Goal: Complete application form

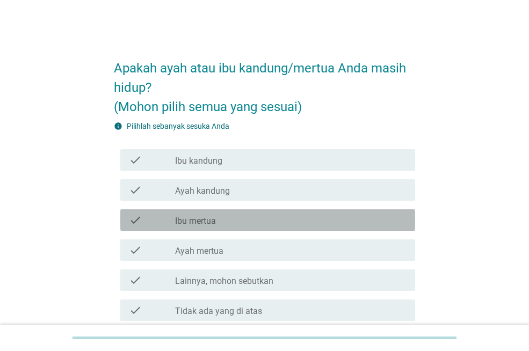
click at [202, 224] on label "Ibu mertua" at bounding box center [195, 221] width 41 height 11
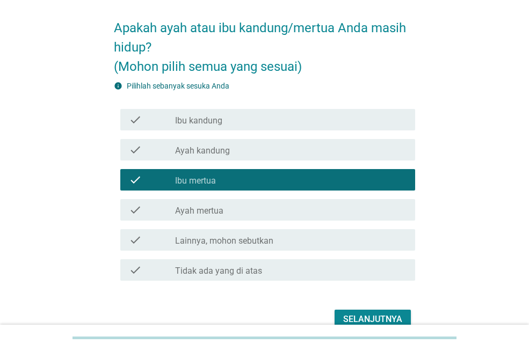
scroll to position [95, 0]
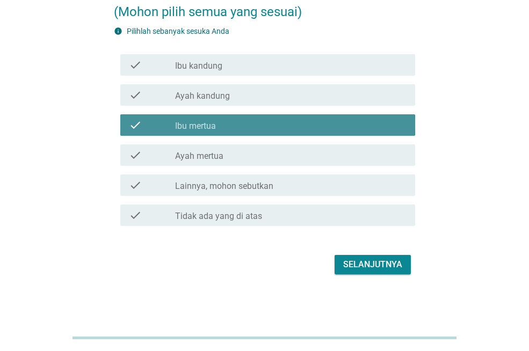
click at [221, 123] on div "check_box Ibu mertua" at bounding box center [291, 125] width 232 height 13
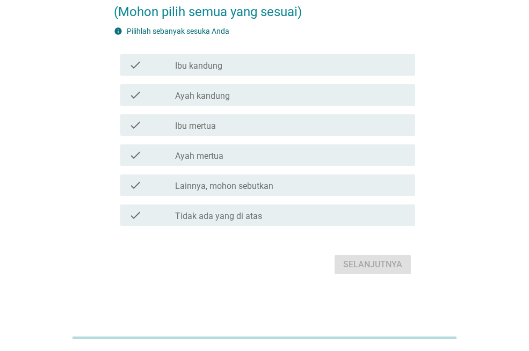
click at [223, 68] on div "check_box_outline_blank Ibu kandung" at bounding box center [291, 65] width 232 height 13
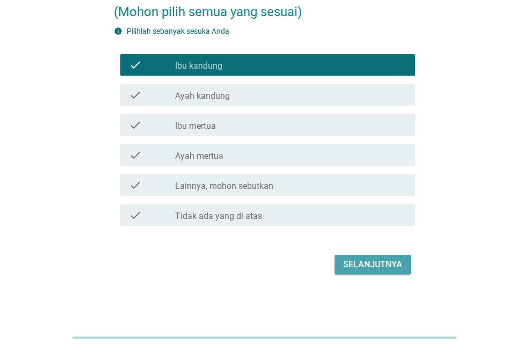
click at [358, 271] on div "Selanjutnya" at bounding box center [372, 264] width 59 height 13
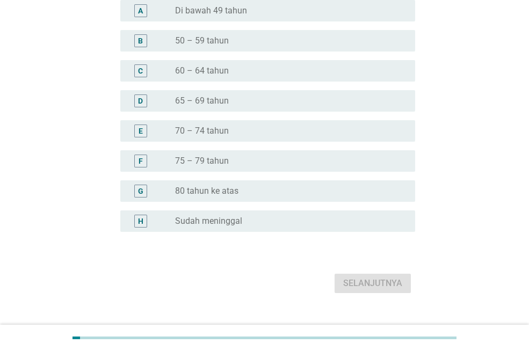
scroll to position [0, 0]
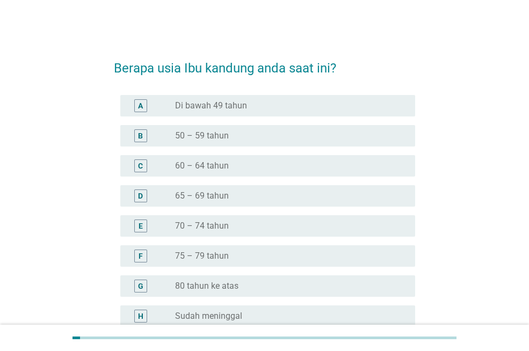
click at [215, 223] on label "70 – 74 tahun" at bounding box center [202, 226] width 54 height 11
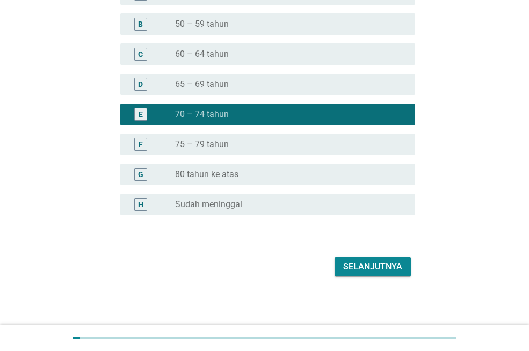
scroll to position [114, 0]
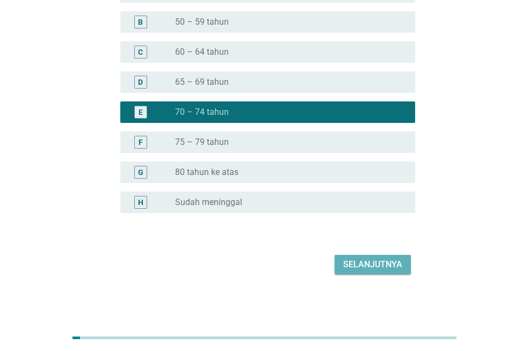
click at [387, 266] on div "Selanjutnya" at bounding box center [372, 264] width 59 height 13
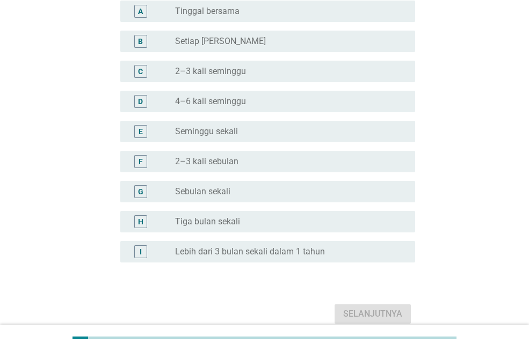
scroll to position [0, 0]
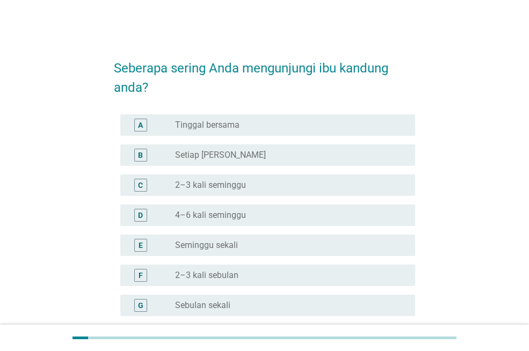
click at [233, 128] on label "Tinggal bersama" at bounding box center [207, 125] width 64 height 11
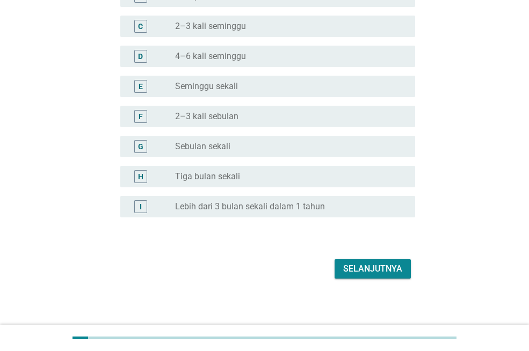
scroll to position [163, 0]
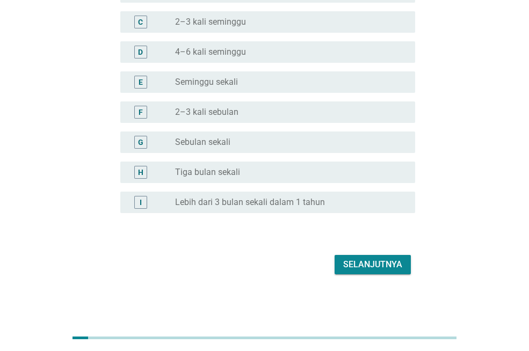
click at [376, 268] on div "Selanjutnya" at bounding box center [372, 264] width 59 height 13
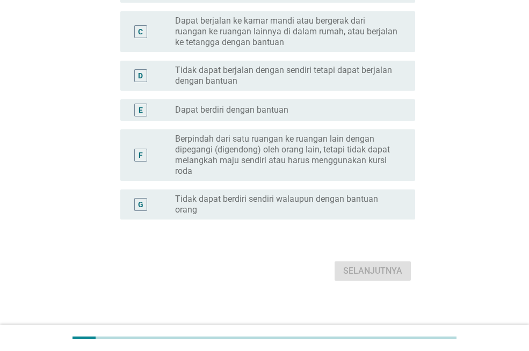
scroll to position [0, 0]
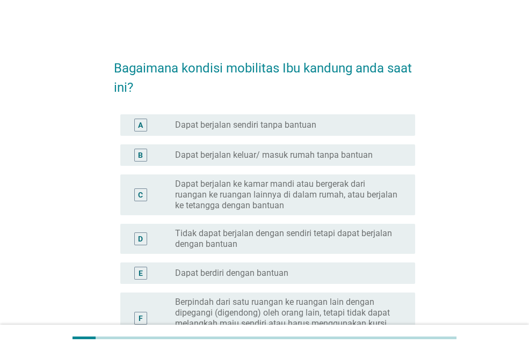
click at [318, 242] on label "Tidak dapat berjalan dengan sendiri tetapi dapat berjalan dengan bantuan" at bounding box center [286, 238] width 223 height 21
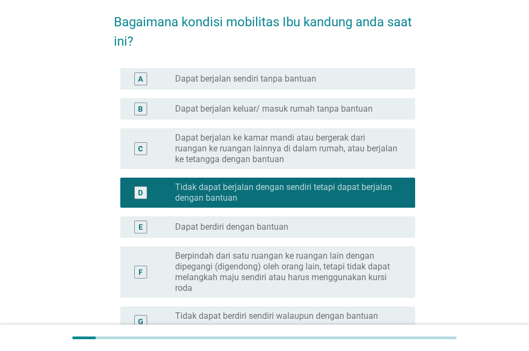
scroll to position [161, 0]
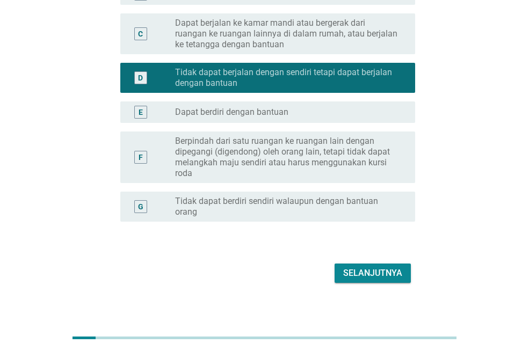
click at [384, 274] on div "Selanjutnya" at bounding box center [372, 273] width 59 height 13
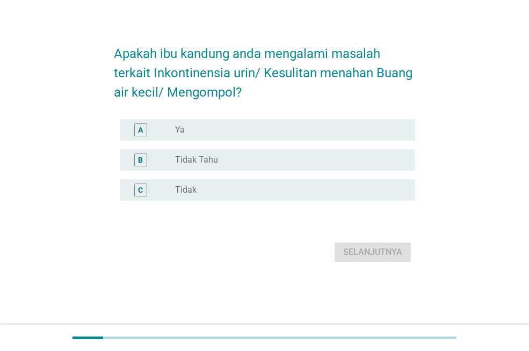
scroll to position [0, 0]
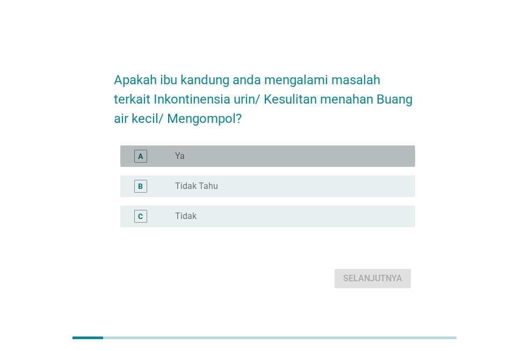
click at [183, 155] on label "Ya" at bounding box center [180, 156] width 10 height 11
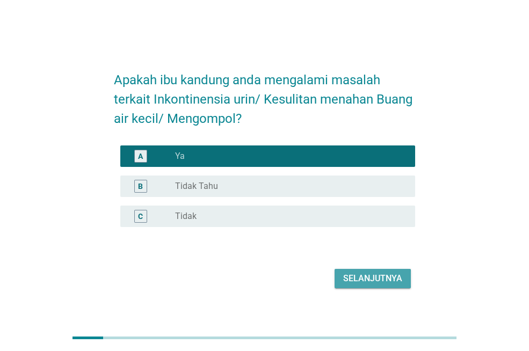
click at [384, 281] on div "Selanjutnya" at bounding box center [372, 278] width 59 height 13
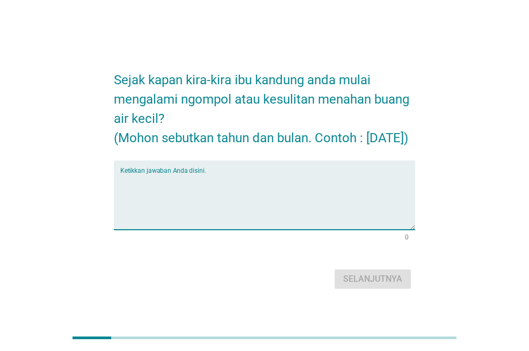
click at [160, 192] on textarea "Ketikkan jawaban Anda disini." at bounding box center [267, 202] width 295 height 56
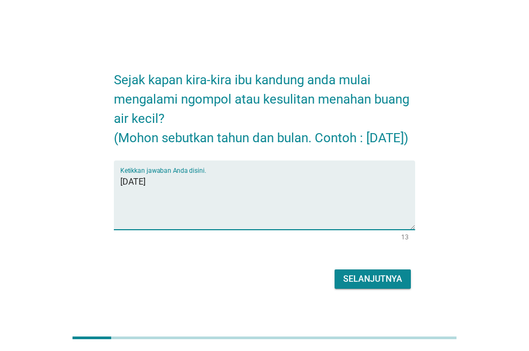
type textarea "[DATE]"
click at [377, 286] on div "Selanjutnya" at bounding box center [372, 279] width 59 height 13
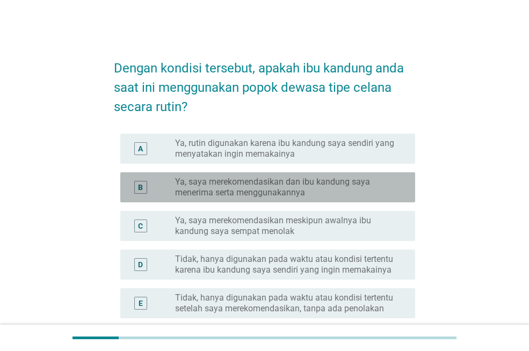
click at [300, 192] on label "Ya, saya merekomendasikan dan ibu kandung saya menerima serta menggunakannya" at bounding box center [286, 187] width 223 height 21
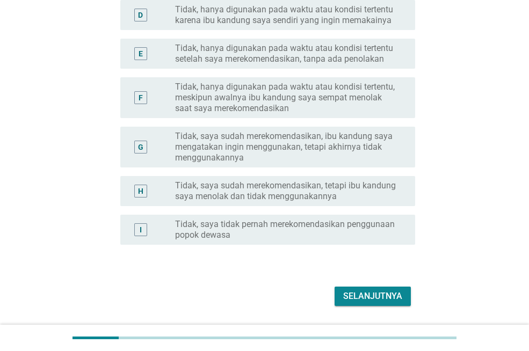
scroll to position [281, 0]
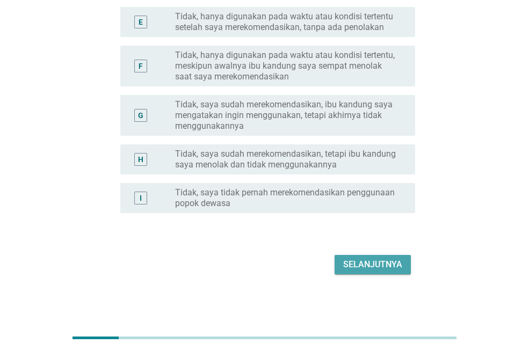
click at [389, 268] on div "Selanjutnya" at bounding box center [372, 264] width 59 height 13
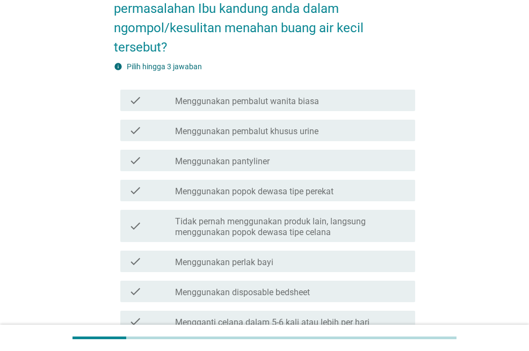
scroll to position [107, 0]
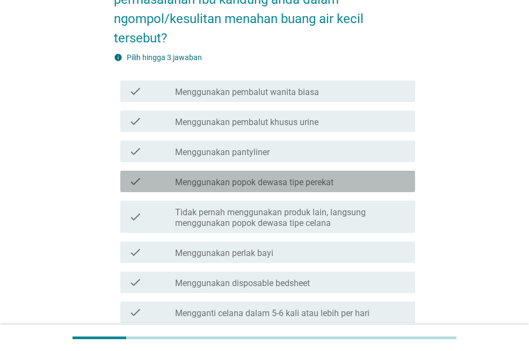
click at [324, 186] on label "Menggunakan popok dewasa tipe perekat" at bounding box center [254, 182] width 158 height 11
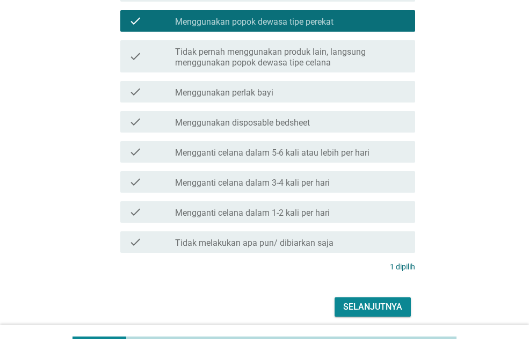
scroll to position [310, 0]
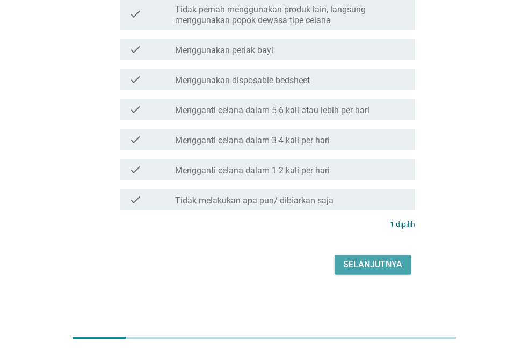
click at [397, 264] on div "Selanjutnya" at bounding box center [372, 264] width 59 height 13
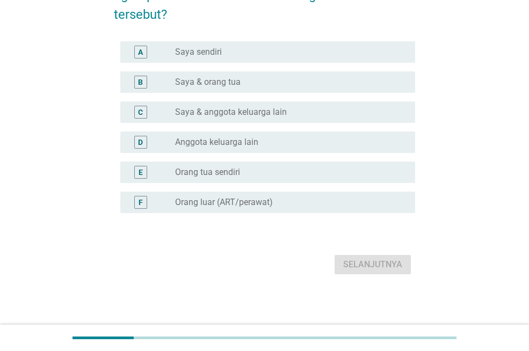
scroll to position [0, 0]
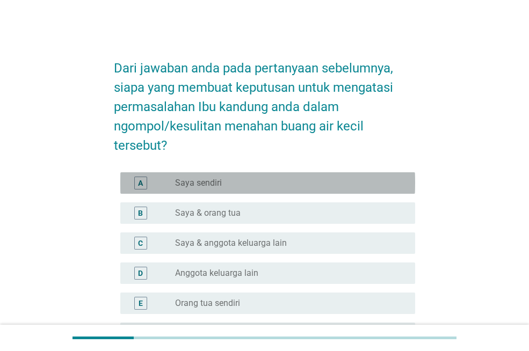
click at [205, 184] on label "Saya sendiri" at bounding box center [198, 183] width 47 height 11
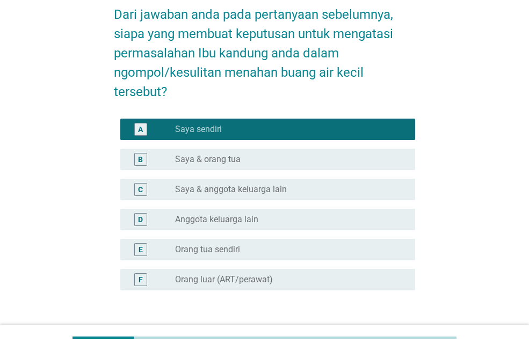
scroll to position [131, 0]
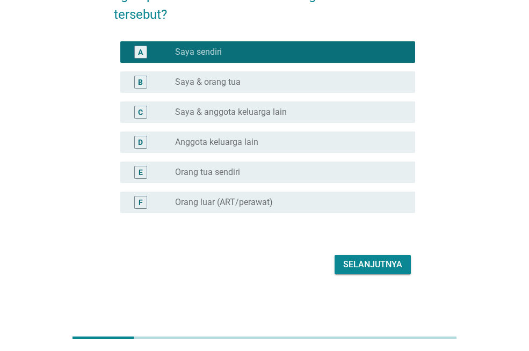
click at [255, 77] on div "radio_button_unchecked Saya & orang tua" at bounding box center [286, 82] width 223 height 11
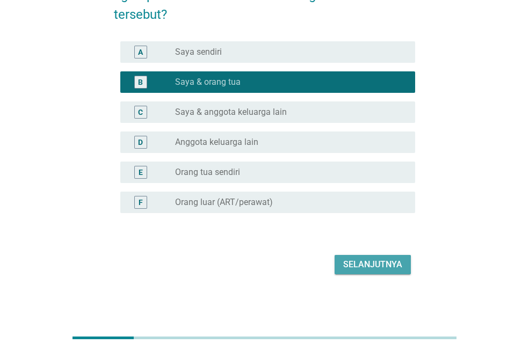
click at [374, 265] on div "Selanjutnya" at bounding box center [372, 264] width 59 height 13
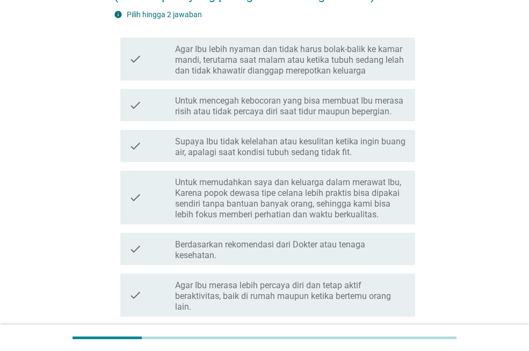
scroll to position [0, 0]
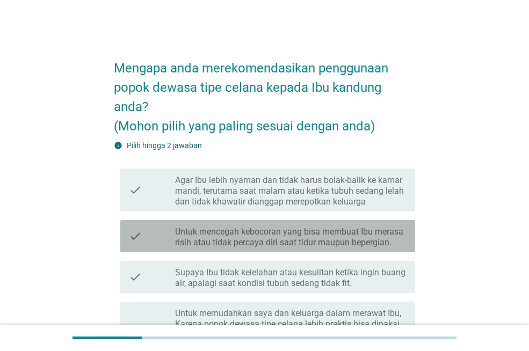
click at [364, 246] on label "Untuk mencegah kebocoran yang bisa membuat Ibu merasa risih atau tidak percaya …" at bounding box center [291, 237] width 232 height 21
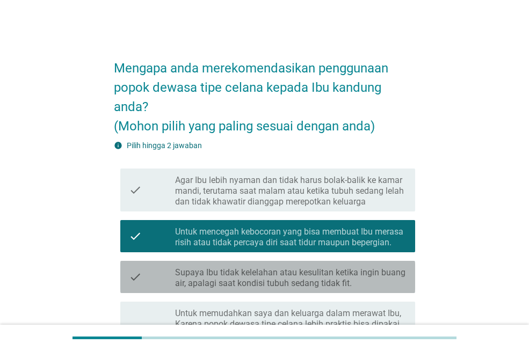
click at [345, 271] on label "Supaya Ibu tidak kelelahan atau kesulitan ketika ingin buang air, apalagi saat …" at bounding box center [291, 278] width 232 height 21
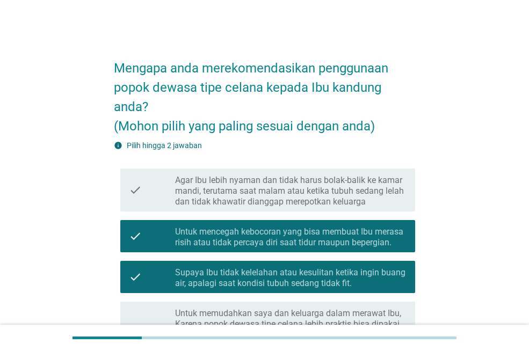
click at [339, 196] on label "Agar Ibu lebih nyaman dan tidak harus bolak-balik ke kamar mandi, terutama saat…" at bounding box center [291, 191] width 232 height 32
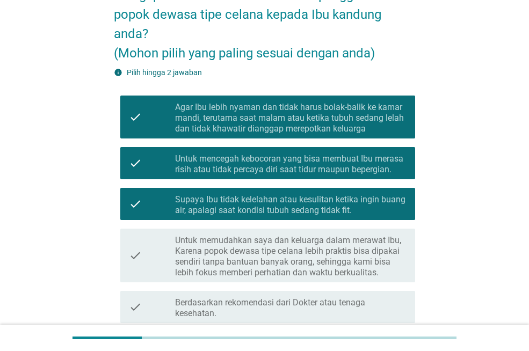
scroll to position [54, 0]
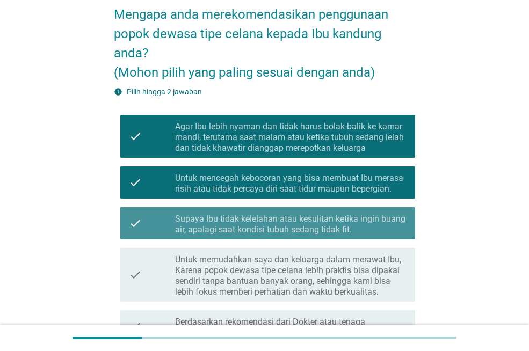
click at [283, 218] on label "Supaya Ibu tidak kelelahan atau kesulitan ketika ingin buang air, apalagi saat …" at bounding box center [291, 224] width 232 height 21
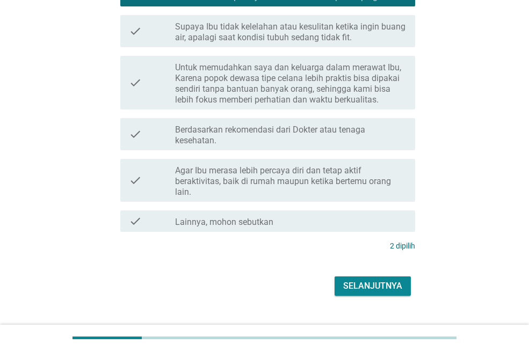
scroll to position [257, 0]
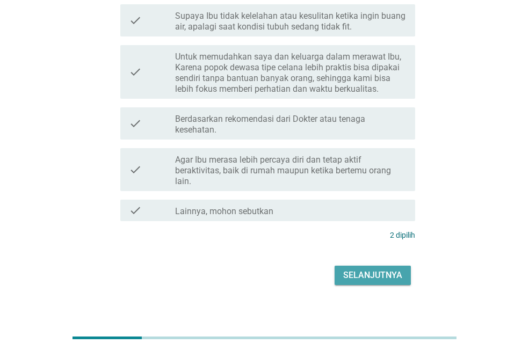
click at [369, 269] on div "Selanjutnya" at bounding box center [372, 275] width 59 height 13
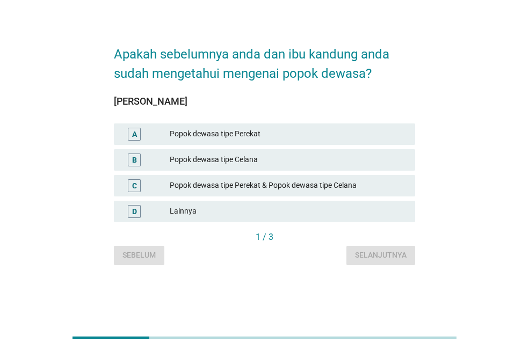
scroll to position [0, 0]
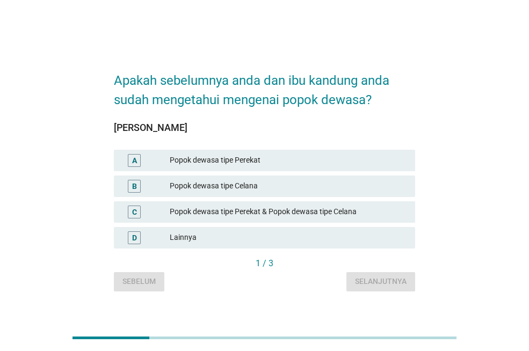
click at [257, 164] on div "Popok dewasa tipe Perekat" at bounding box center [288, 160] width 237 height 13
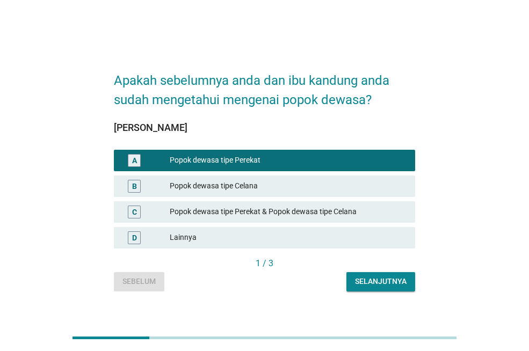
click at [261, 205] on div "C Popok dewasa tipe Perekat & Popok dewasa tipe Celana" at bounding box center [264, 211] width 301 height 21
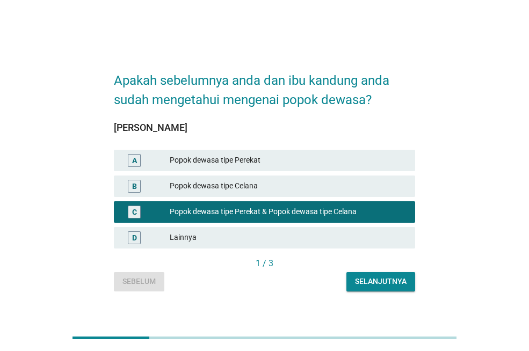
click at [358, 283] on div "Selanjutnya" at bounding box center [381, 281] width 52 height 11
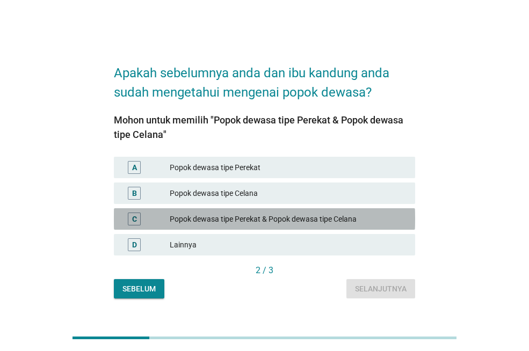
click at [285, 216] on div "Popok dewasa tipe Perekat & Popok dewasa tipe Celana" at bounding box center [288, 219] width 237 height 13
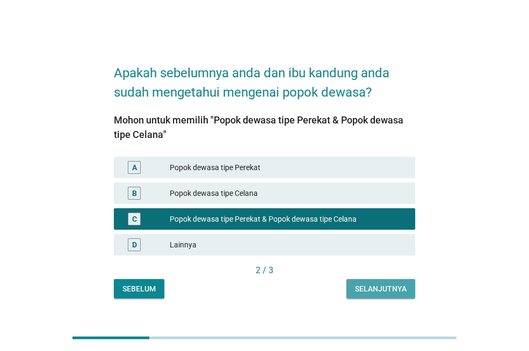
click at [377, 294] on div "Selanjutnya" at bounding box center [381, 289] width 52 height 11
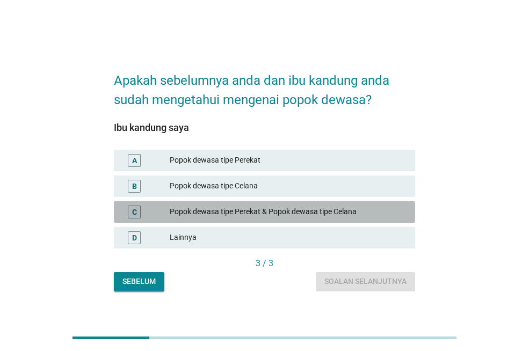
click at [271, 208] on div "Popok dewasa tipe Perekat & Popok dewasa tipe Celana" at bounding box center [288, 212] width 237 height 13
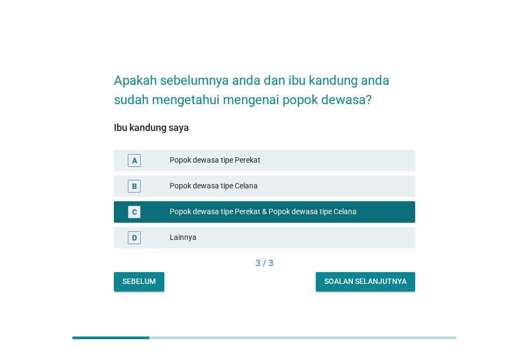
click at [349, 287] on button "Soalan selanjutnya" at bounding box center [365, 281] width 99 height 19
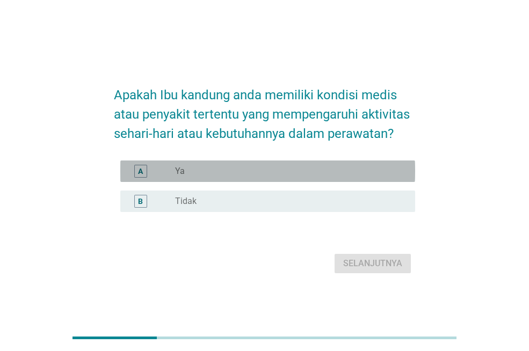
click at [251, 179] on div "A radio_button_unchecked Ya" at bounding box center [267, 171] width 295 height 21
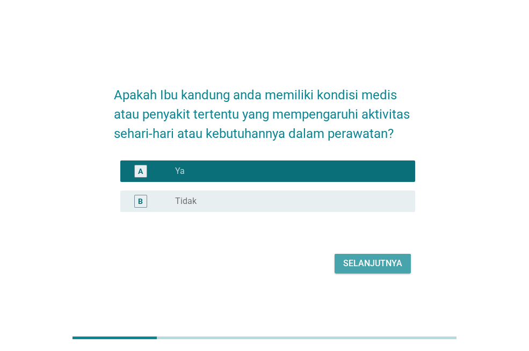
click at [346, 267] on div "Selanjutnya" at bounding box center [372, 263] width 59 height 13
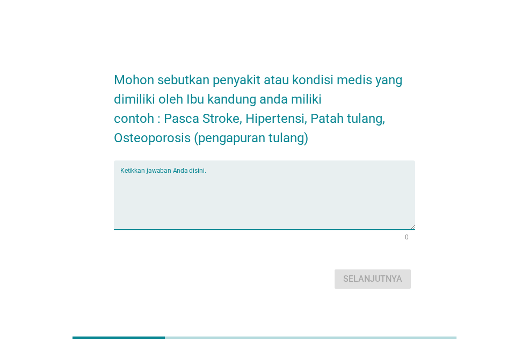
click at [327, 209] on textarea "Ketikkan jawaban Anda disini." at bounding box center [267, 202] width 295 height 56
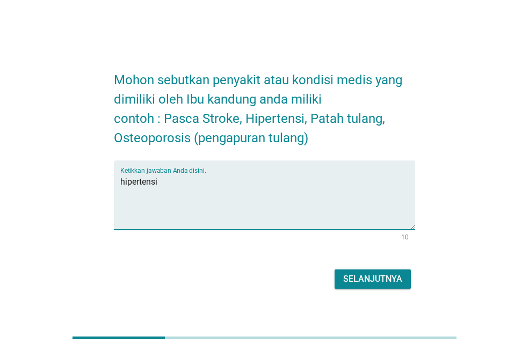
type textarea "hipertensi"
click at [375, 278] on div "Selanjutnya" at bounding box center [372, 279] width 59 height 13
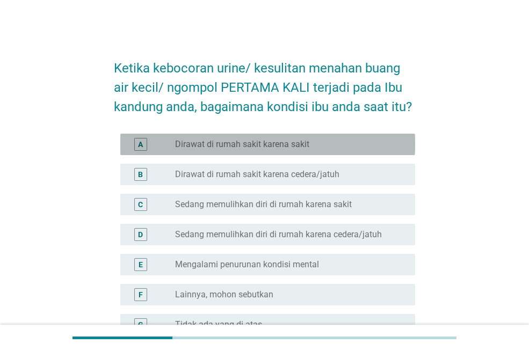
click at [301, 149] on label "Dirawat di rumah sakit karena sakit" at bounding box center [242, 144] width 134 height 11
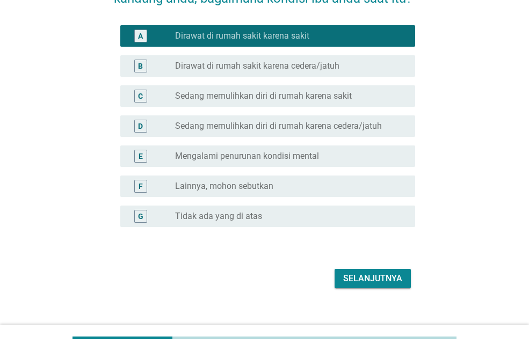
scroll to position [122, 0]
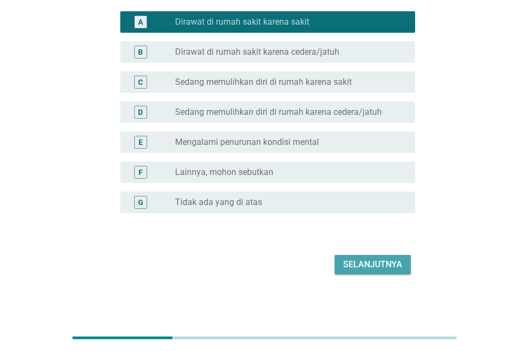
click at [376, 264] on div "Selanjutnya" at bounding box center [372, 264] width 59 height 13
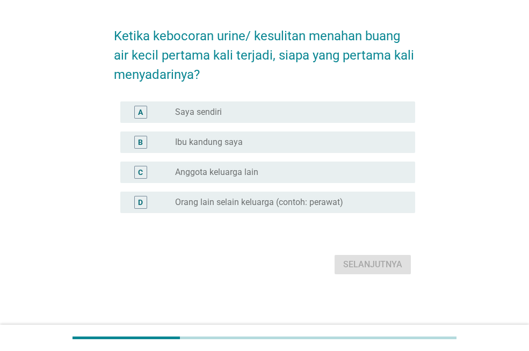
scroll to position [0, 0]
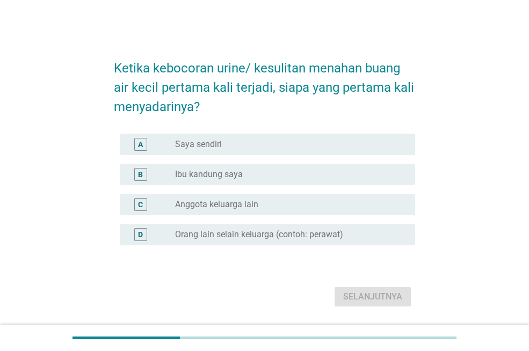
click at [237, 171] on label "Ibu kandung saya" at bounding box center [209, 174] width 68 height 11
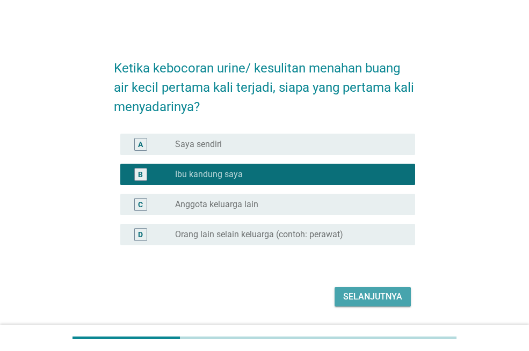
click at [361, 295] on div "Selanjutnya" at bounding box center [372, 297] width 59 height 13
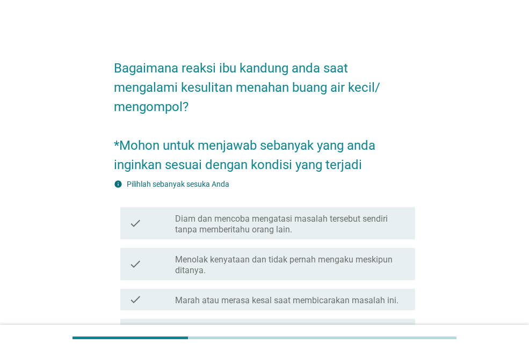
scroll to position [54, 0]
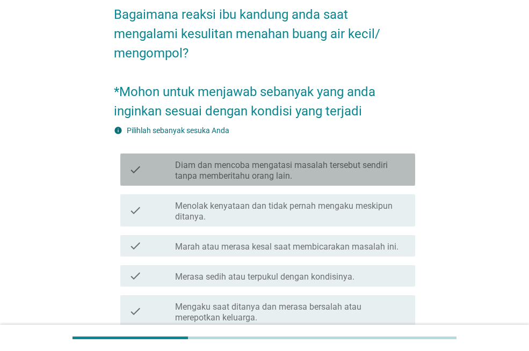
click at [306, 178] on label "Diam dan mencoba mengatasi masalah tersebut sendiri tanpa memberitahu orang lai…" at bounding box center [291, 170] width 232 height 21
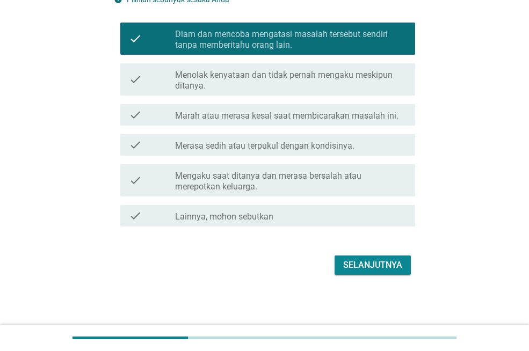
scroll to position [185, 0]
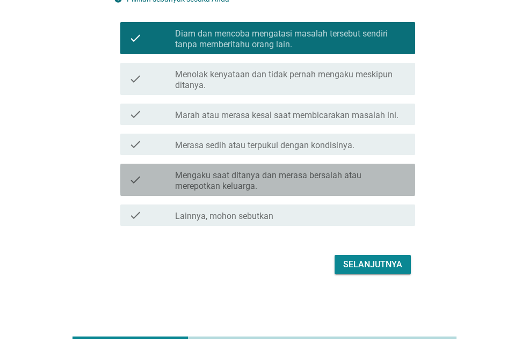
click at [327, 184] on label "Mengaku saat ditanya dan merasa bersalah atau merepotkan keluarga." at bounding box center [291, 180] width 232 height 21
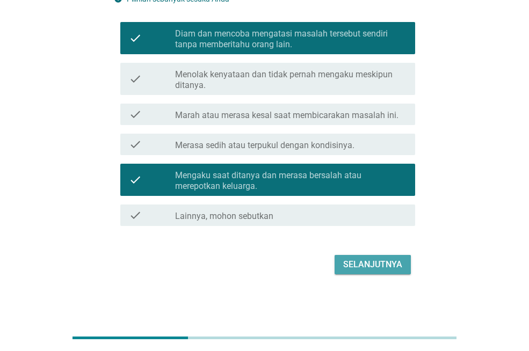
click at [363, 263] on div "Selanjutnya" at bounding box center [372, 264] width 59 height 13
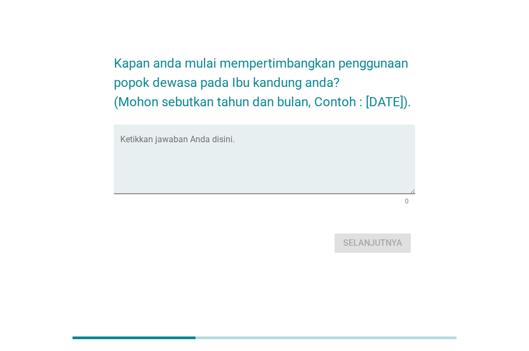
scroll to position [0, 0]
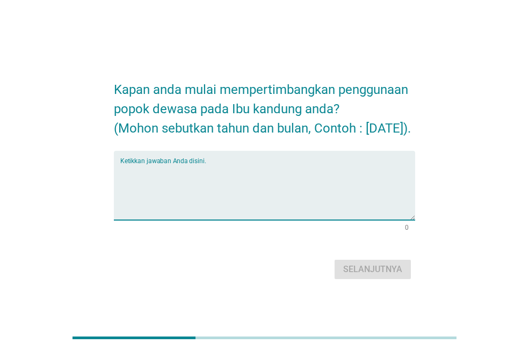
click at [248, 175] on textarea "Ketikkan jawaban Anda disini." at bounding box center [267, 192] width 295 height 56
type textarea "j"
type textarea "[DATE]"
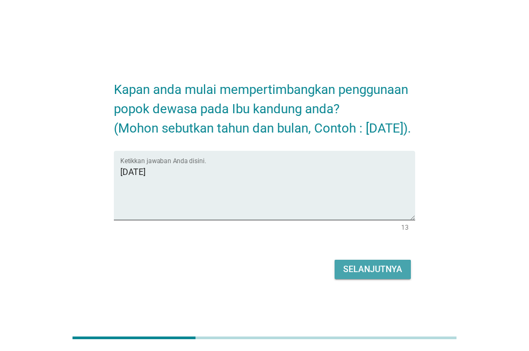
click at [379, 276] on div "Selanjutnya" at bounding box center [372, 269] width 59 height 13
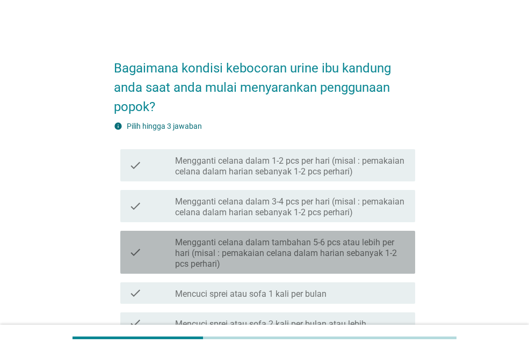
click at [331, 249] on label "Mengganti celana dalam tambahan 5-6 pcs atau lebih per hari (misal : pemakaian …" at bounding box center [291, 253] width 232 height 32
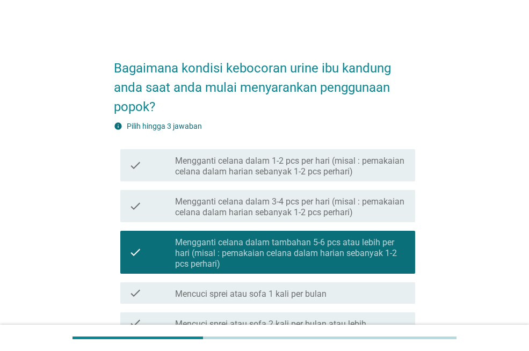
click at [326, 206] on label "Mengganti celana dalam 3-4 pcs per hari (misal : pemakaian celana dalam harian …" at bounding box center [291, 207] width 232 height 21
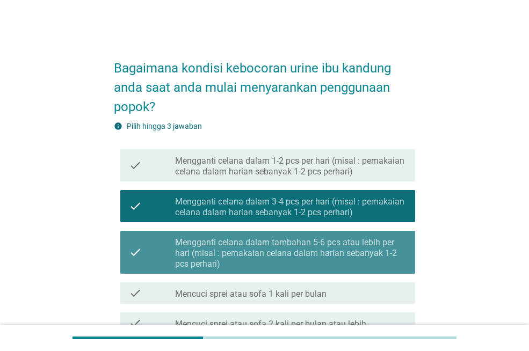
click at [325, 248] on label "Mengganti celana dalam tambahan 5-6 pcs atau lebih per hari (misal : pemakaian …" at bounding box center [291, 253] width 232 height 32
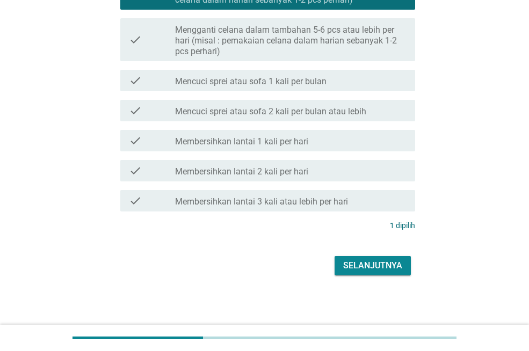
scroll to position [214, 0]
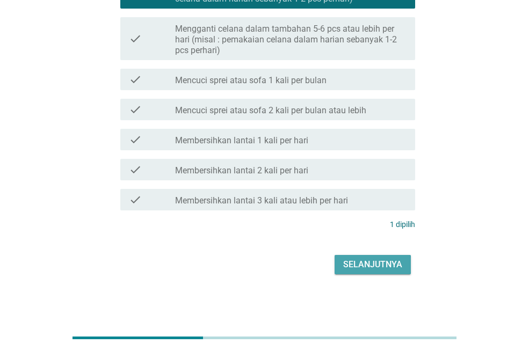
click at [371, 269] on div "Selanjutnya" at bounding box center [372, 264] width 59 height 13
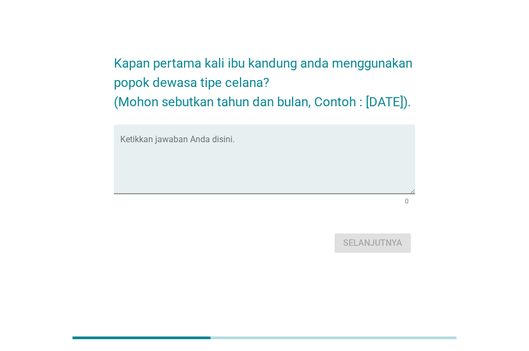
scroll to position [0, 0]
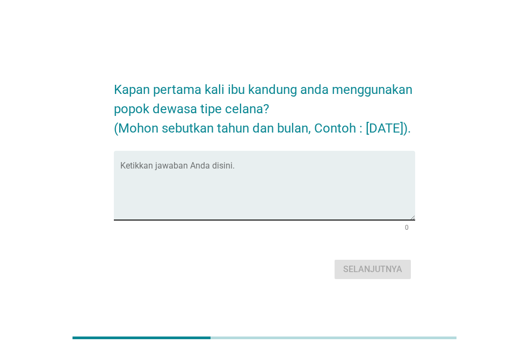
click at [203, 186] on textarea "Ketikkan jawaban Anda disini." at bounding box center [267, 192] width 295 height 56
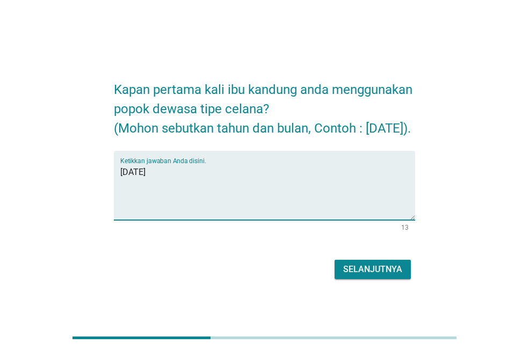
type textarea "[DATE]"
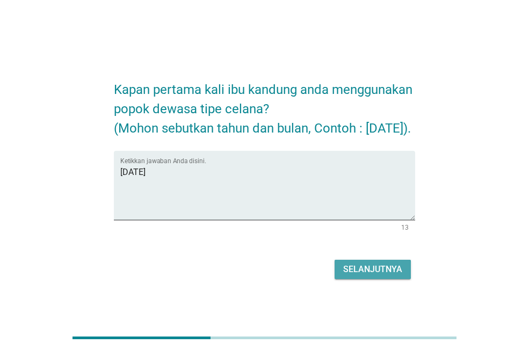
click at [380, 276] on div "Selanjutnya" at bounding box center [372, 269] width 59 height 13
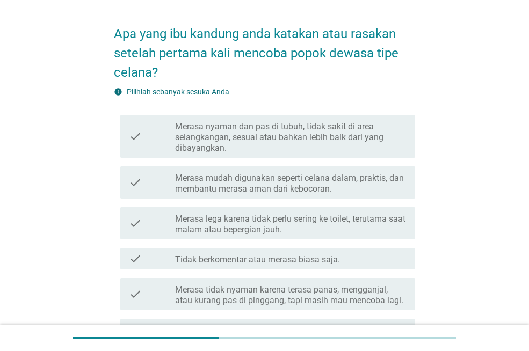
scroll to position [54, 0]
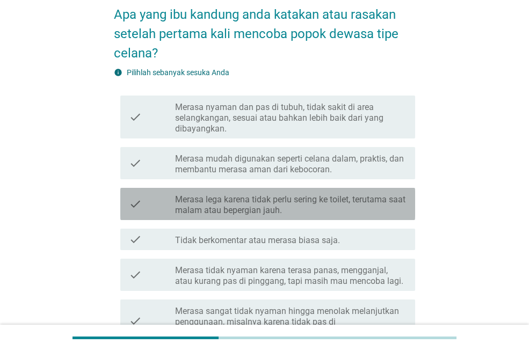
click at [352, 215] on label "Merasa lega karena tidak perlu sering ke toilet, terutama saat malam atau beper…" at bounding box center [291, 204] width 232 height 21
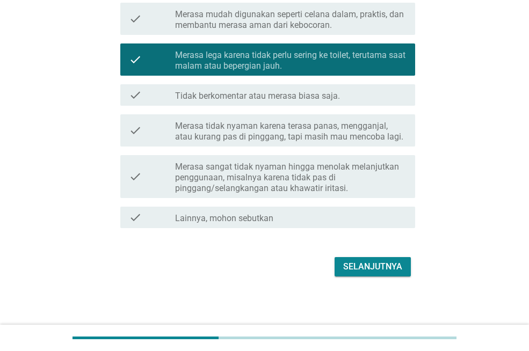
scroll to position [200, 0]
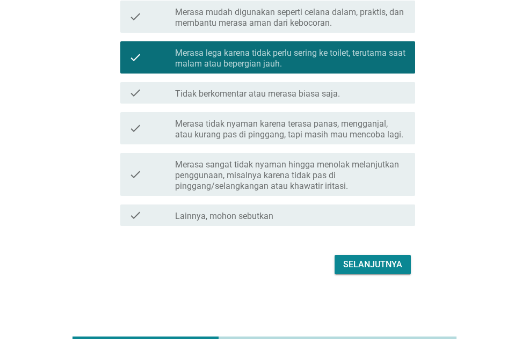
click at [364, 266] on div "Selanjutnya" at bounding box center [372, 264] width 59 height 13
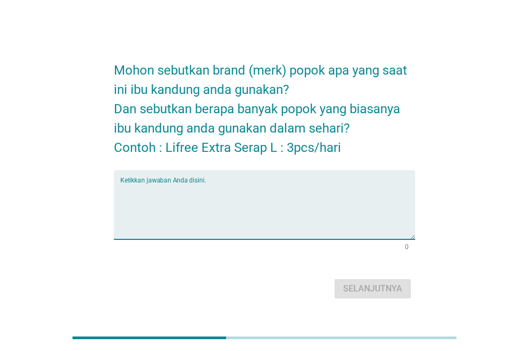
click at [208, 203] on textarea "Ketikkan jawaban Anda disini." at bounding box center [267, 211] width 295 height 56
type textarea "p"
type textarea "huggiest"
click at [367, 287] on div "Selanjutnya" at bounding box center [372, 289] width 59 height 13
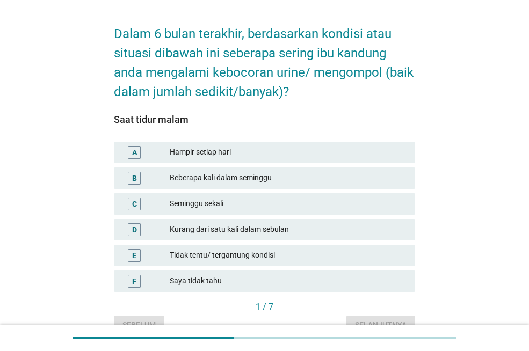
scroll to position [54, 0]
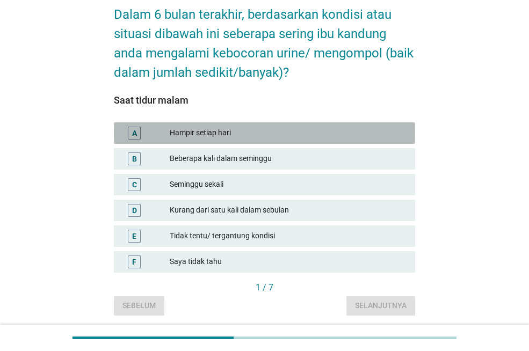
click at [223, 134] on div "Hampir setiap hari" at bounding box center [288, 133] width 237 height 13
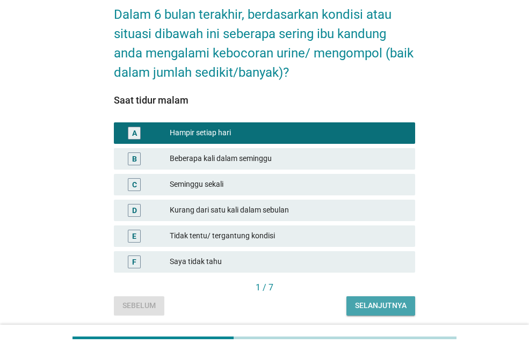
click at [366, 302] on div "Selanjutnya" at bounding box center [381, 305] width 52 height 11
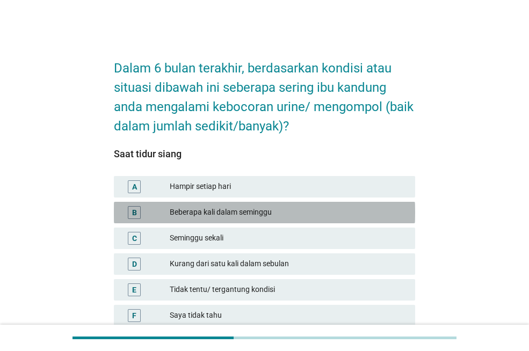
click at [255, 214] on div "Beberapa kali dalam seminggu" at bounding box center [288, 212] width 237 height 13
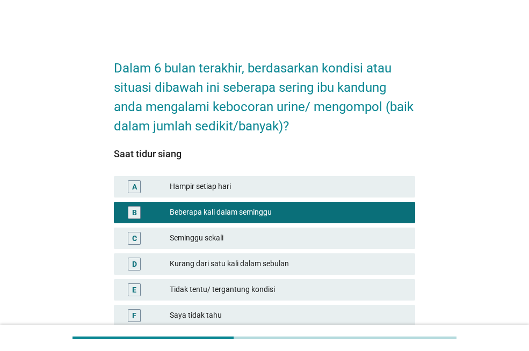
scroll to position [92, 0]
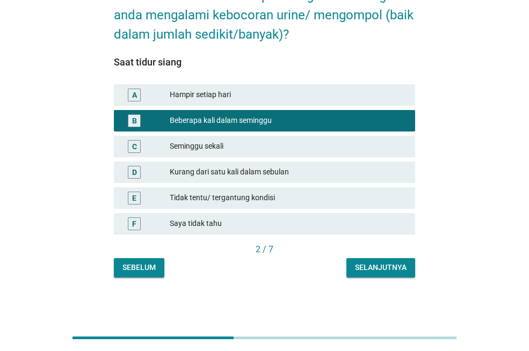
click at [365, 274] on button "Selanjutnya" at bounding box center [380, 267] width 69 height 19
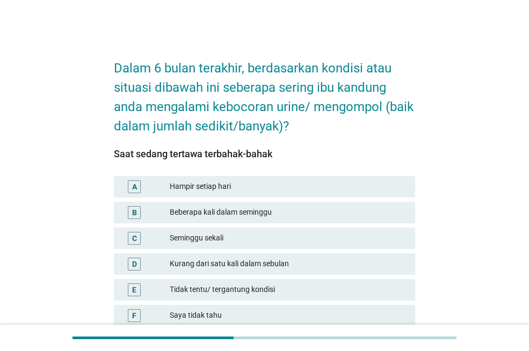
click at [222, 211] on div "Beberapa kali dalam seminggu" at bounding box center [288, 212] width 237 height 13
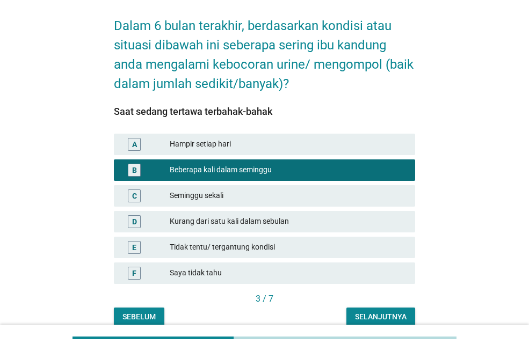
scroll to position [92, 0]
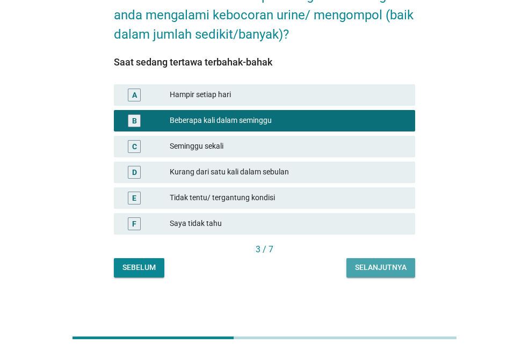
click at [371, 266] on div "Selanjutnya" at bounding box center [381, 267] width 52 height 11
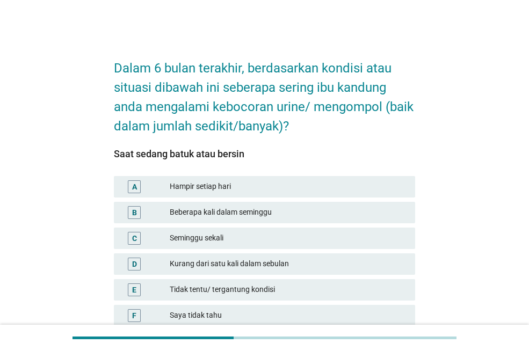
click at [221, 214] on div "Beberapa kali dalam seminggu" at bounding box center [288, 212] width 237 height 13
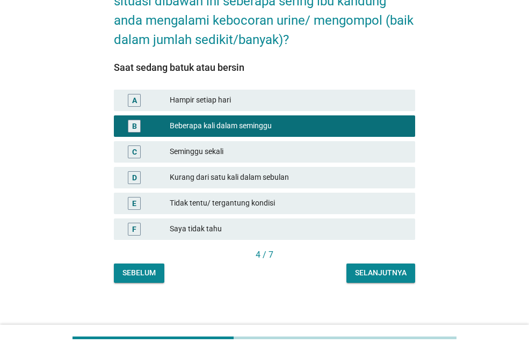
scroll to position [92, 0]
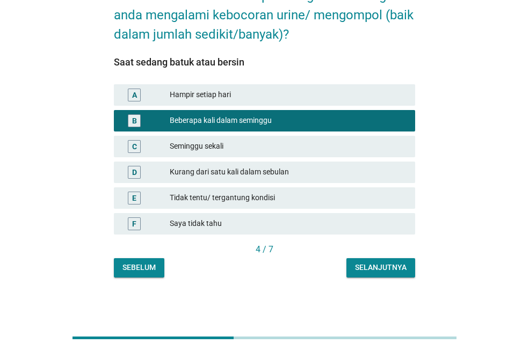
click at [384, 270] on div "Selanjutnya" at bounding box center [381, 267] width 52 height 11
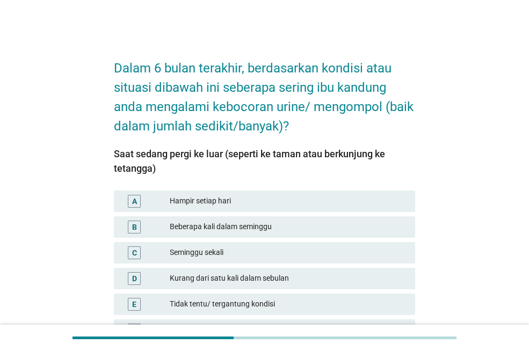
click at [255, 229] on div "Beberapa kali dalam seminggu" at bounding box center [288, 227] width 237 height 13
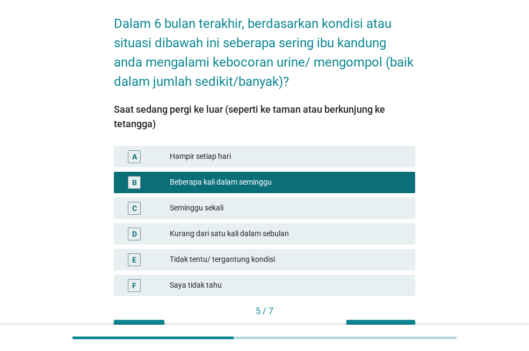
scroll to position [106, 0]
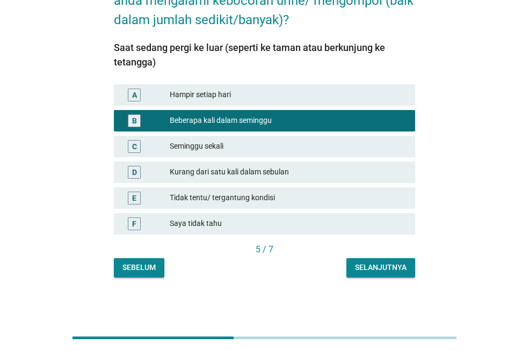
click at [372, 262] on button "Selanjutnya" at bounding box center [380, 267] width 69 height 19
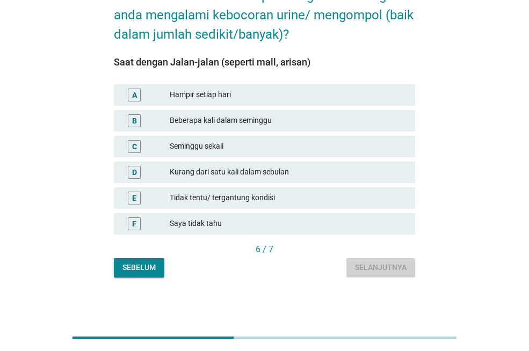
scroll to position [0, 0]
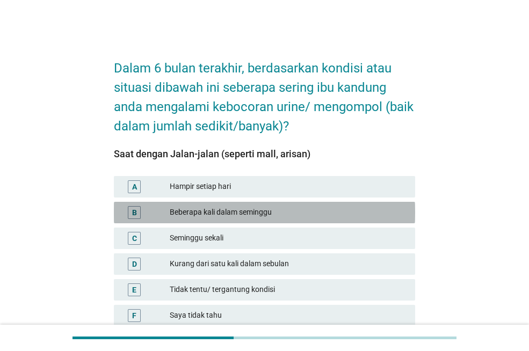
click at [258, 217] on div "Beberapa kali dalam seminggu" at bounding box center [288, 212] width 237 height 13
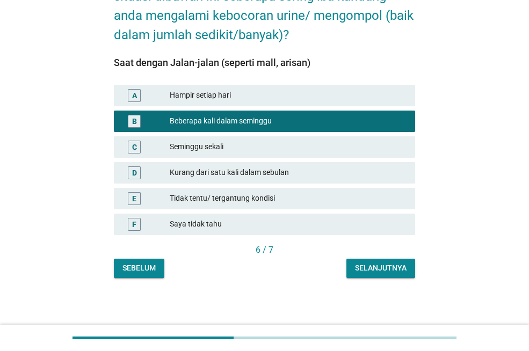
scroll to position [92, 0]
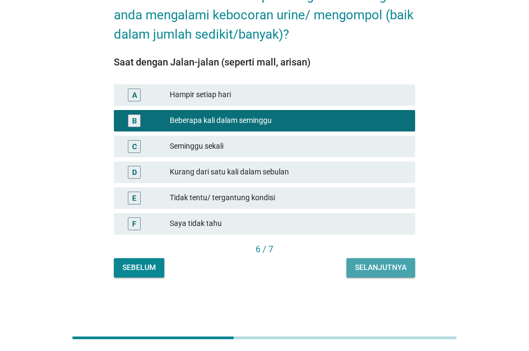
click at [371, 270] on div "Selanjutnya" at bounding box center [381, 267] width 52 height 11
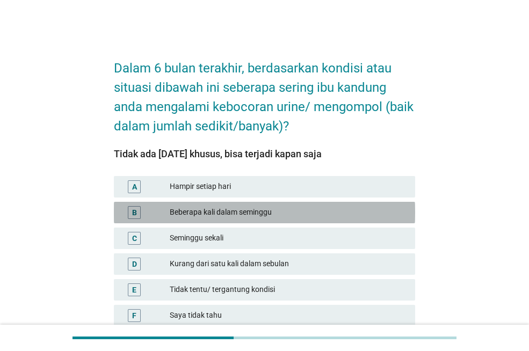
click at [273, 207] on div "Beberapa kali dalam seminggu" at bounding box center [288, 212] width 237 height 13
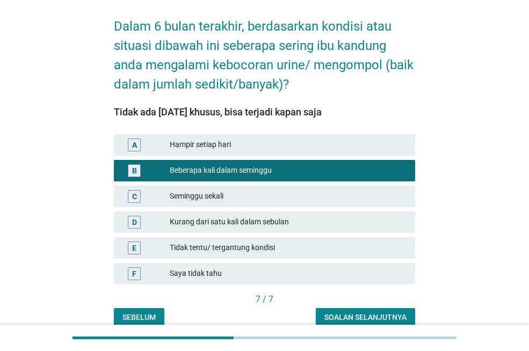
scroll to position [92, 0]
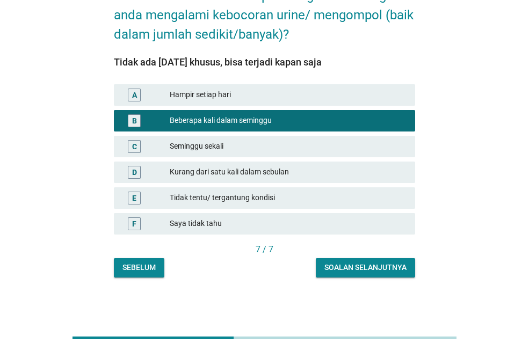
click at [365, 268] on div "Soalan selanjutnya" at bounding box center [365, 267] width 82 height 11
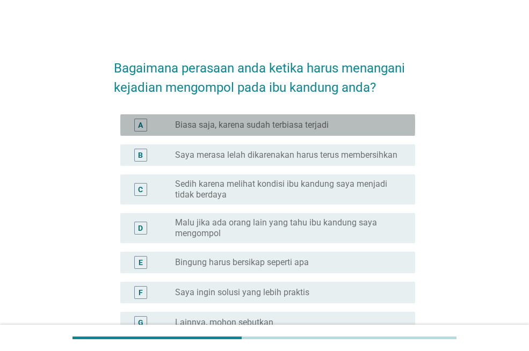
click at [323, 131] on div "radio_button_unchecked Biasa saja, karena sudah terbiasa terjadi" at bounding box center [291, 125] width 232 height 13
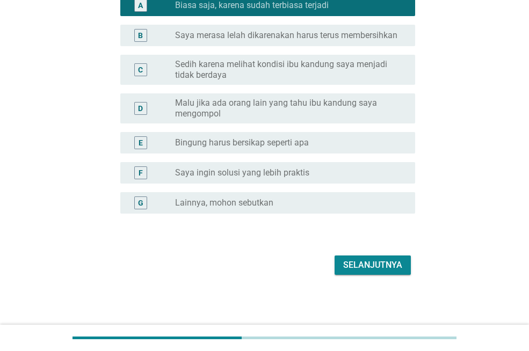
scroll to position [120, 0]
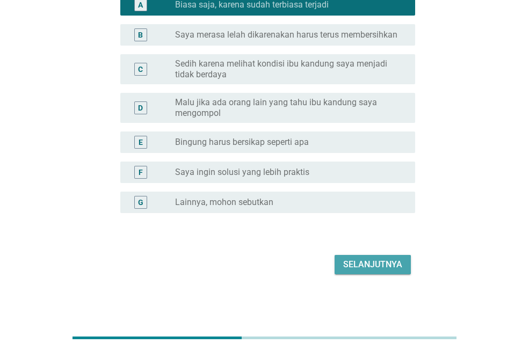
click at [388, 262] on div "Selanjutnya" at bounding box center [372, 264] width 59 height 13
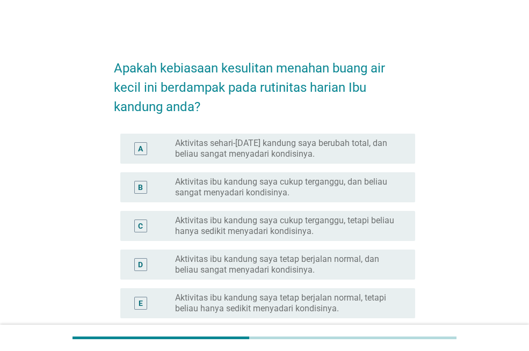
click at [330, 156] on label "Aktivitas sehari-[DATE] kandung saya berubah total, dan beliau sangat menyadari…" at bounding box center [286, 148] width 223 height 21
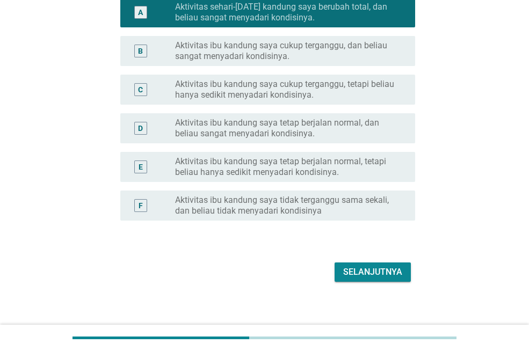
scroll to position [144, 0]
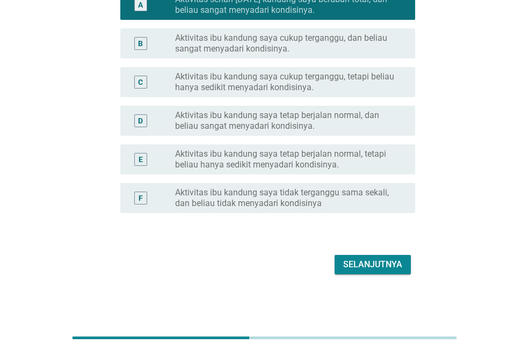
click at [378, 264] on div "Selanjutnya" at bounding box center [372, 264] width 59 height 13
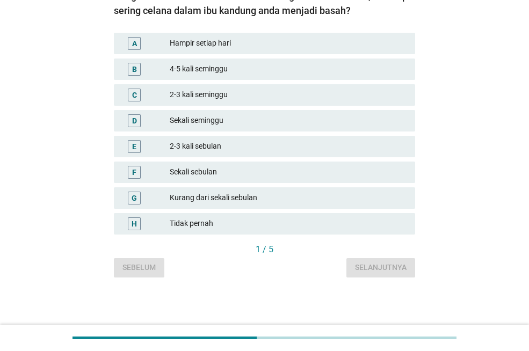
scroll to position [0, 0]
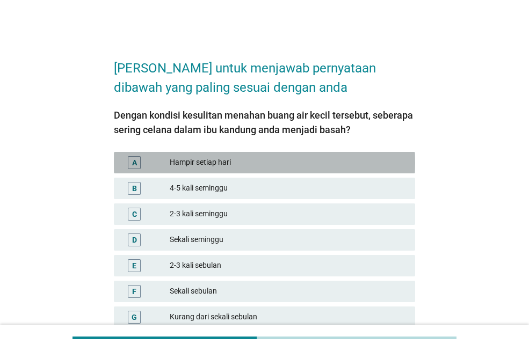
click at [232, 169] on div "Hampir setiap hari" at bounding box center [288, 162] width 237 height 13
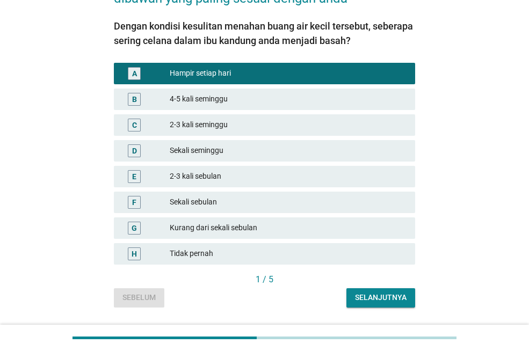
scroll to position [107, 0]
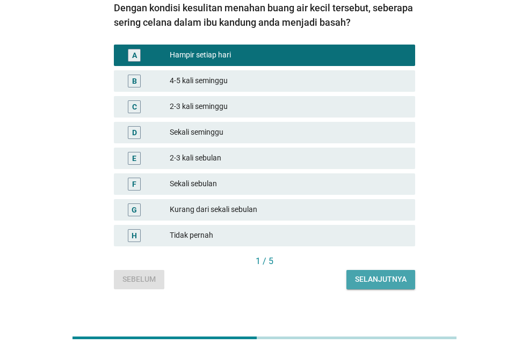
click at [368, 274] on div "Selanjutnya" at bounding box center [381, 279] width 52 height 11
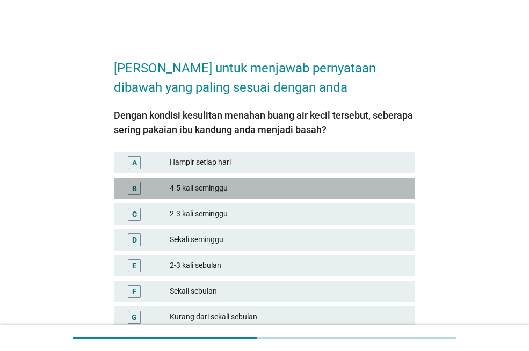
click at [217, 192] on div "4-5 kali seminggu" at bounding box center [288, 188] width 237 height 13
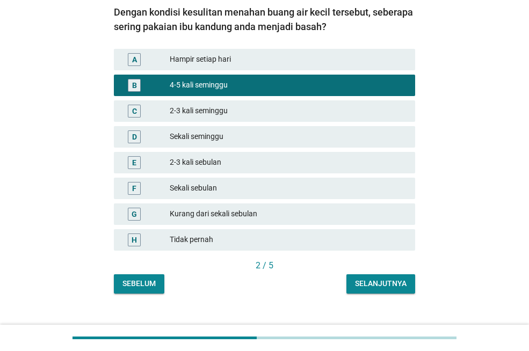
scroll to position [119, 0]
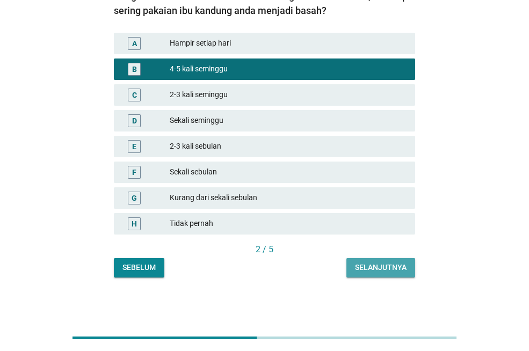
click at [368, 277] on button "Selanjutnya" at bounding box center [380, 267] width 69 height 19
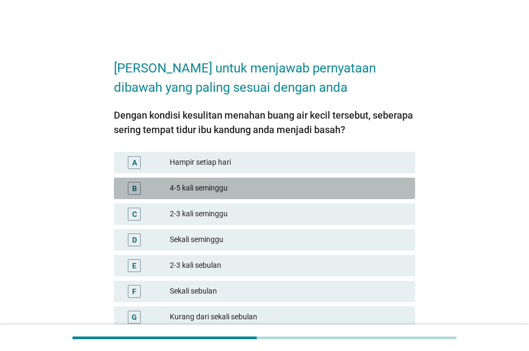
click at [225, 196] on div "B 4-5 kali seminggu" at bounding box center [264, 188] width 301 height 21
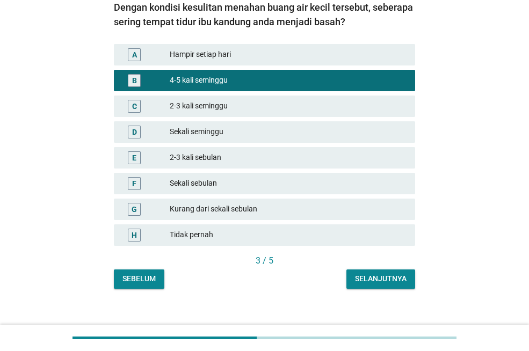
scroll to position [119, 0]
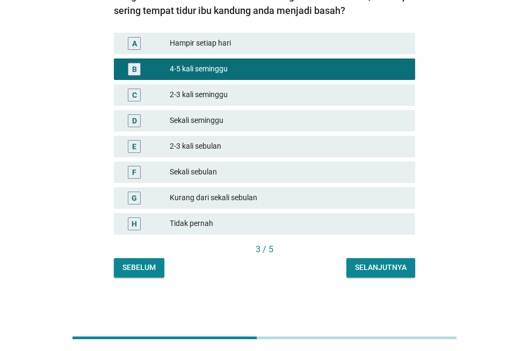
click at [385, 273] on button "Selanjutnya" at bounding box center [380, 267] width 69 height 19
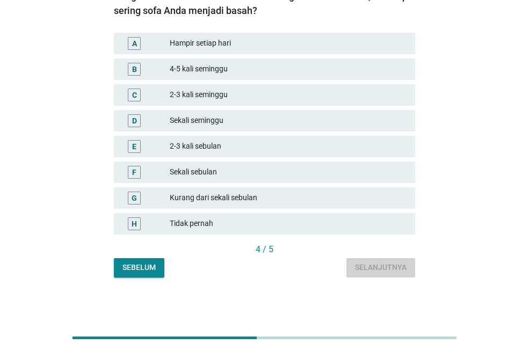
scroll to position [0, 0]
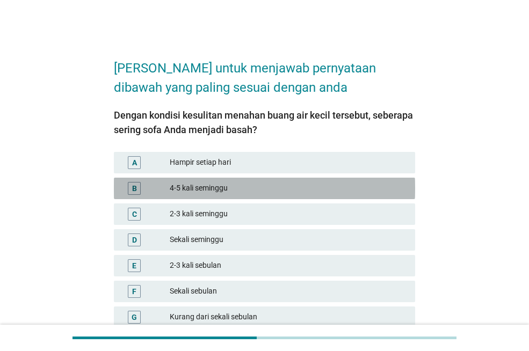
click at [222, 190] on div "4-5 kali seminggu" at bounding box center [288, 188] width 237 height 13
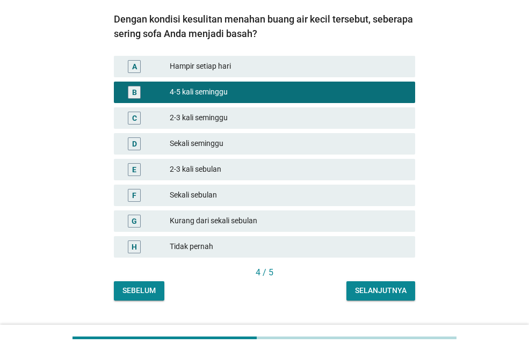
scroll to position [119, 0]
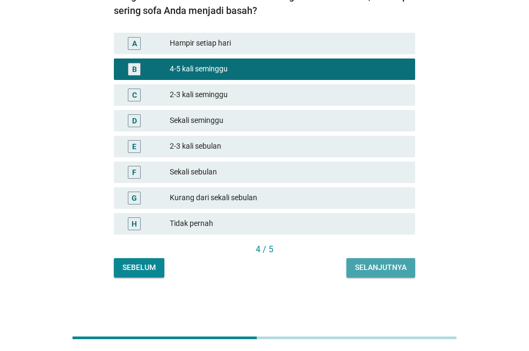
click at [391, 273] on button "Selanjutnya" at bounding box center [380, 267] width 69 height 19
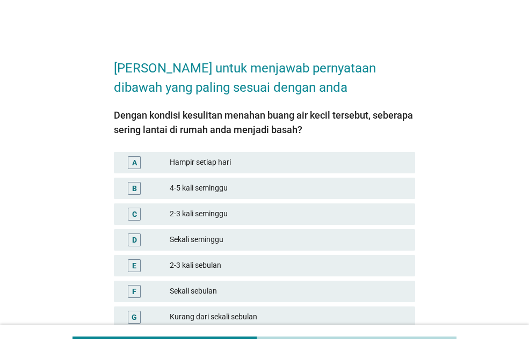
click at [215, 190] on div "4-5 kali seminggu" at bounding box center [288, 188] width 237 height 13
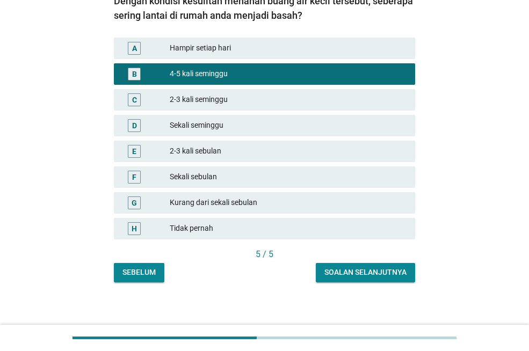
scroll to position [119, 0]
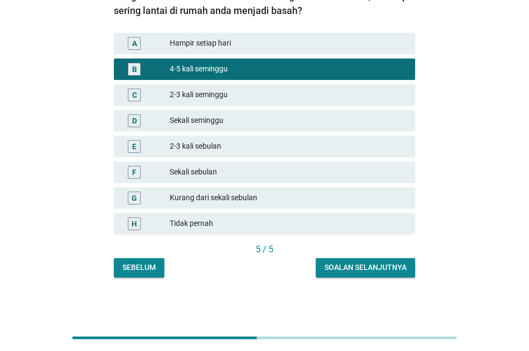
click at [378, 277] on button "Soalan selanjutnya" at bounding box center [365, 267] width 99 height 19
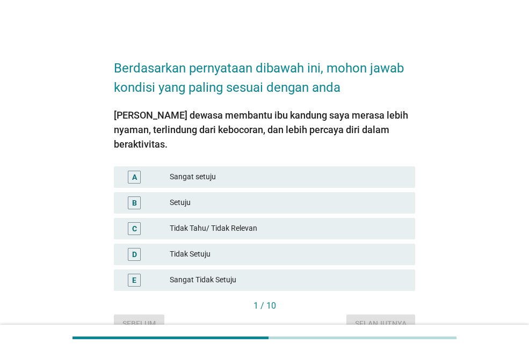
click at [175, 197] on div "Setuju" at bounding box center [288, 203] width 237 height 13
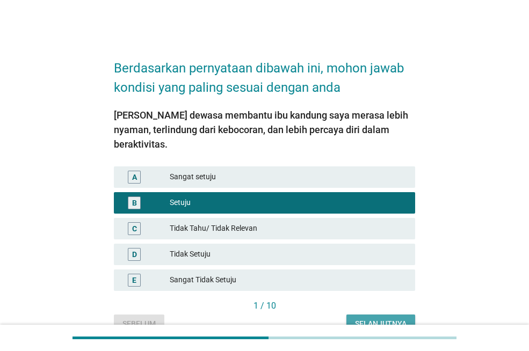
click at [373, 319] on div "Selanjutnya" at bounding box center [381, 324] width 52 height 11
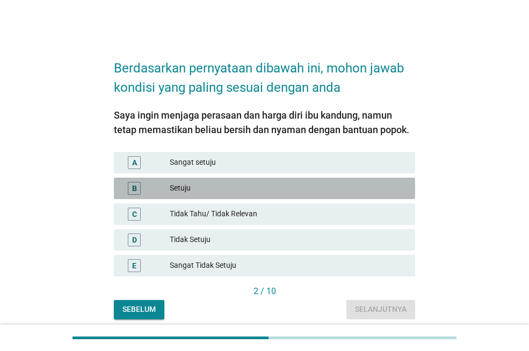
click at [200, 187] on div "Setuju" at bounding box center [288, 188] width 237 height 13
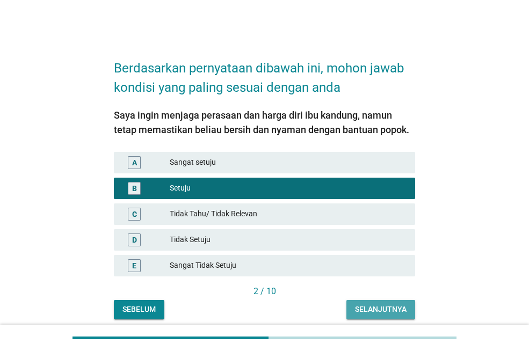
click at [377, 313] on div "Selanjutnya" at bounding box center [381, 309] width 52 height 11
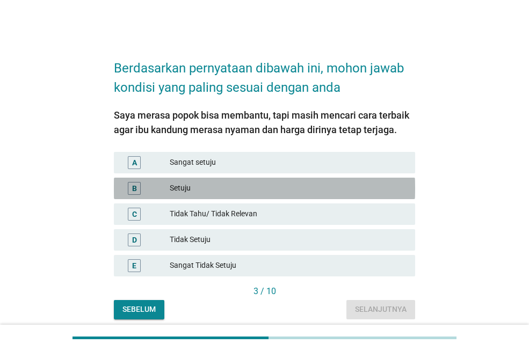
click at [200, 188] on div "Setuju" at bounding box center [288, 188] width 237 height 13
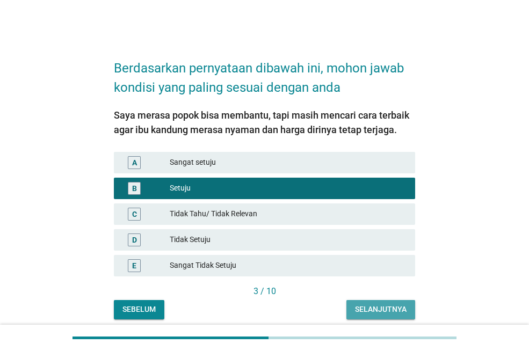
click at [380, 302] on button "Selanjutnya" at bounding box center [380, 309] width 69 height 19
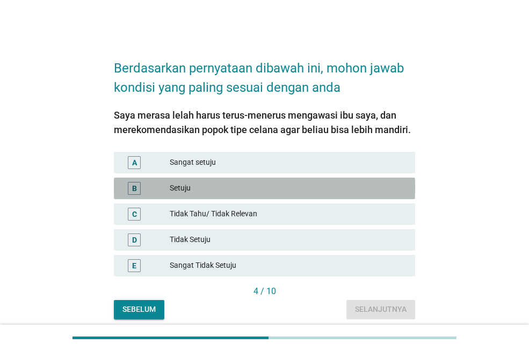
click at [229, 186] on div "Setuju" at bounding box center [288, 188] width 237 height 13
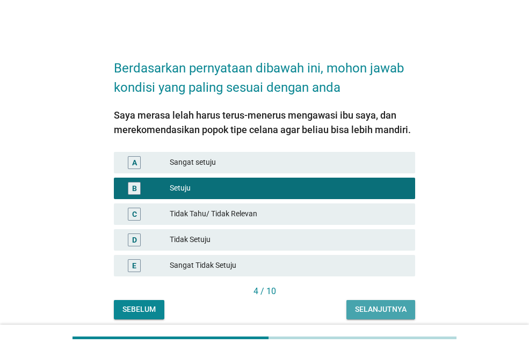
click at [378, 314] on div "Selanjutnya" at bounding box center [381, 309] width 52 height 11
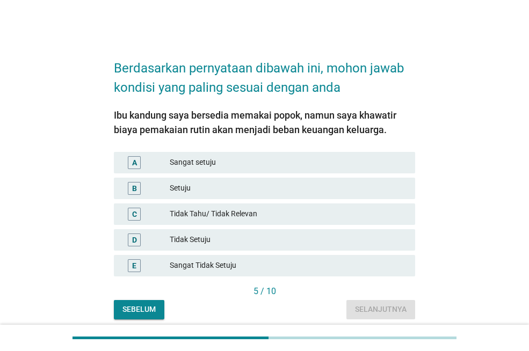
click at [225, 186] on div "Setuju" at bounding box center [288, 188] width 237 height 13
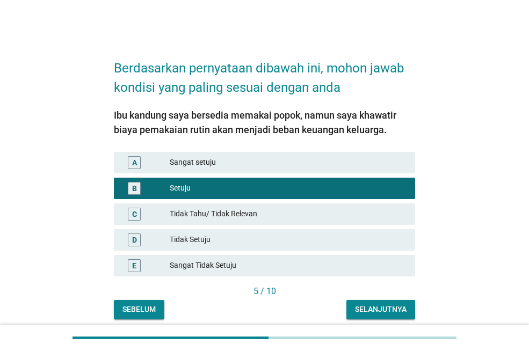
click at [375, 312] on div "Selanjutnya" at bounding box center [381, 309] width 52 height 11
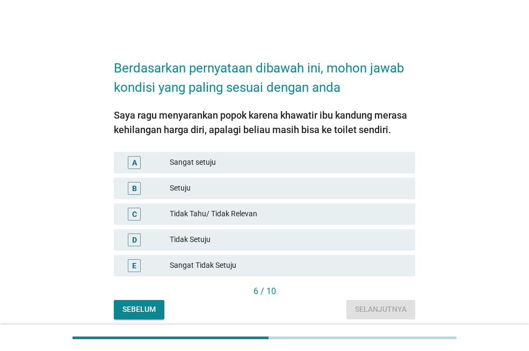
click at [226, 188] on div "Setuju" at bounding box center [288, 188] width 237 height 13
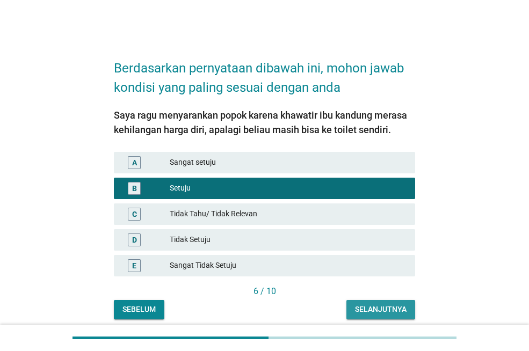
drag, startPoint x: 386, startPoint y: 312, endPoint x: 380, endPoint y: 311, distance: 6.5
click at [386, 312] on div "Selanjutnya" at bounding box center [381, 309] width 52 height 11
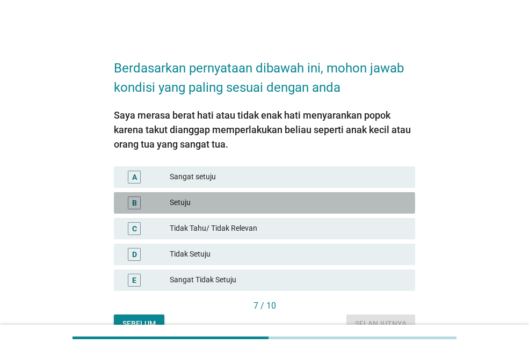
click at [238, 198] on div "Setuju" at bounding box center [288, 203] width 237 height 13
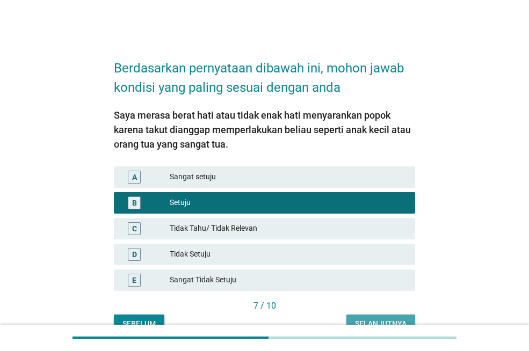
click at [366, 319] on div "Selanjutnya" at bounding box center [381, 324] width 52 height 11
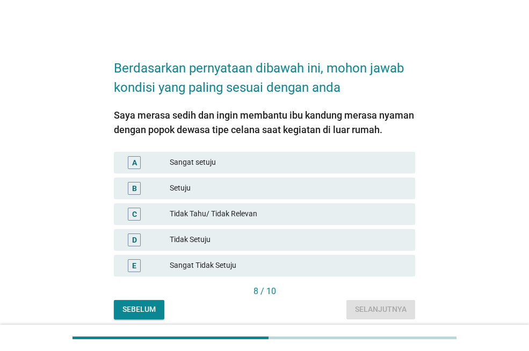
drag, startPoint x: 235, startPoint y: 187, endPoint x: 245, endPoint y: 192, distance: 11.5
click at [238, 187] on div "Setuju" at bounding box center [288, 188] width 237 height 13
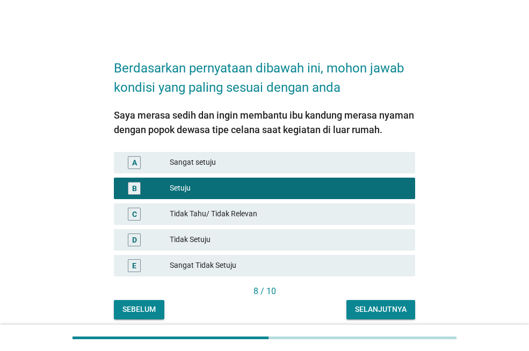
drag, startPoint x: 391, startPoint y: 307, endPoint x: 373, endPoint y: 294, distance: 21.9
click at [390, 307] on div "Selanjutnya" at bounding box center [381, 309] width 52 height 11
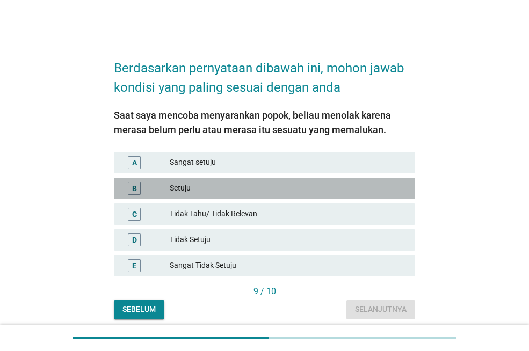
click at [243, 190] on div "Setuju" at bounding box center [288, 188] width 237 height 13
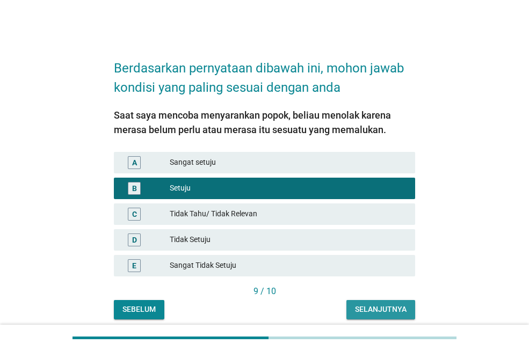
drag, startPoint x: 381, startPoint y: 314, endPoint x: 359, endPoint y: 294, distance: 29.3
click at [380, 314] on div "Selanjutnya" at bounding box center [381, 309] width 52 height 11
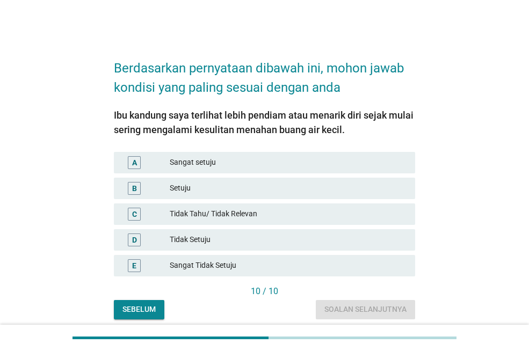
drag, startPoint x: 256, startPoint y: 190, endPoint x: 258, endPoint y: 203, distance: 13.0
click at [256, 189] on div "Setuju" at bounding box center [288, 188] width 237 height 13
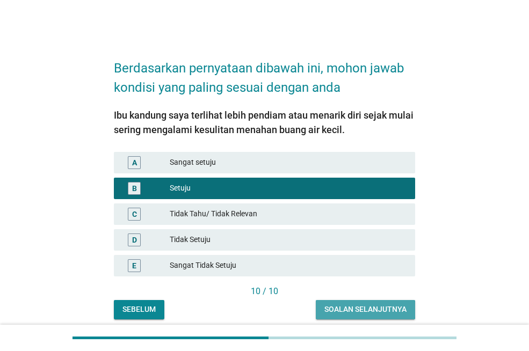
click at [356, 310] on div "Soalan selanjutnya" at bounding box center [365, 309] width 82 height 11
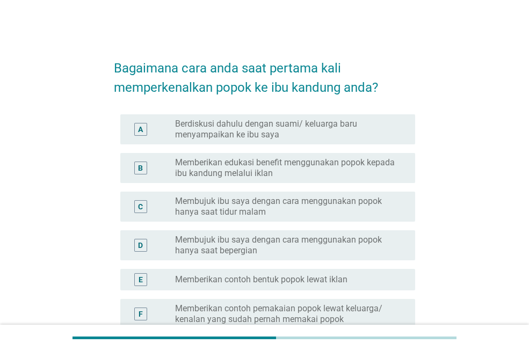
click at [268, 131] on label "Berdiskusi dahulu dengan suami/ keluarga baru menyampaikan ke ibu saya" at bounding box center [286, 129] width 223 height 21
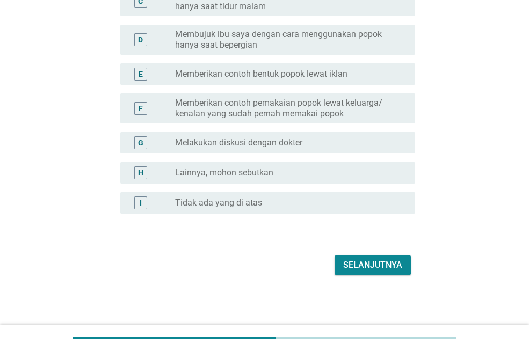
scroll to position [206, 0]
click at [373, 267] on div "Selanjutnya" at bounding box center [372, 264] width 59 height 13
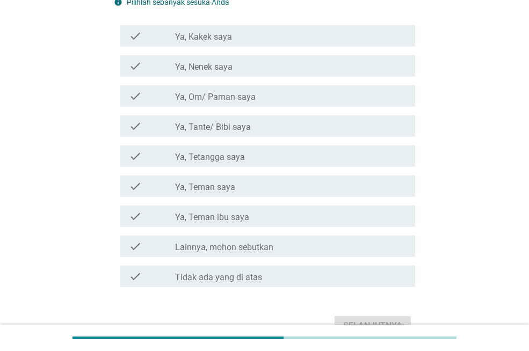
scroll to position [161, 0]
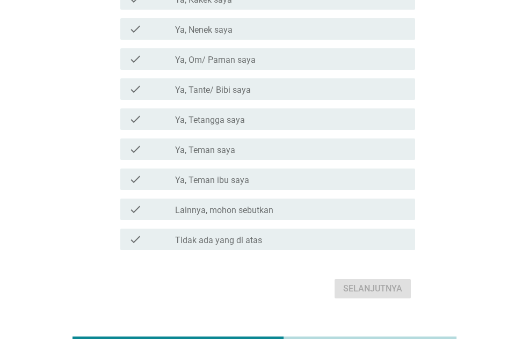
click at [229, 175] on div "check_box_outline_blank Ya, [PERSON_NAME] ibu saya" at bounding box center [291, 179] width 232 height 13
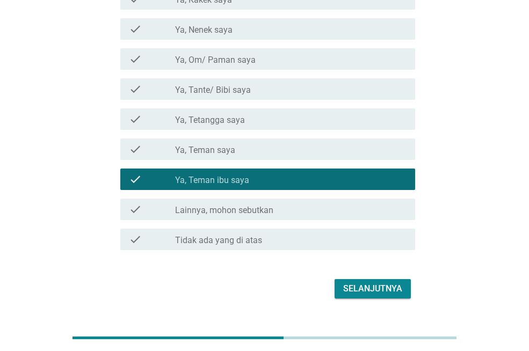
click at [357, 292] on div "Selanjutnya" at bounding box center [372, 289] width 59 height 13
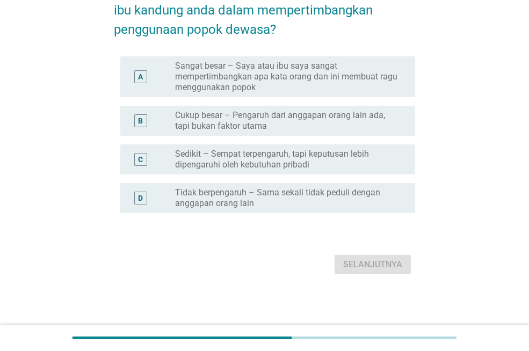
scroll to position [0, 0]
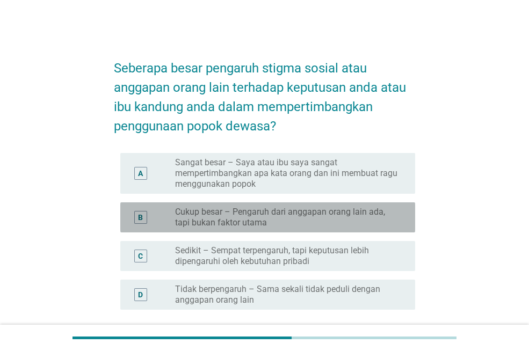
click at [337, 222] on label "Cukup besar – Pengaruh dari anggapan orang lain ada, tapi bukan faktor utama" at bounding box center [286, 217] width 223 height 21
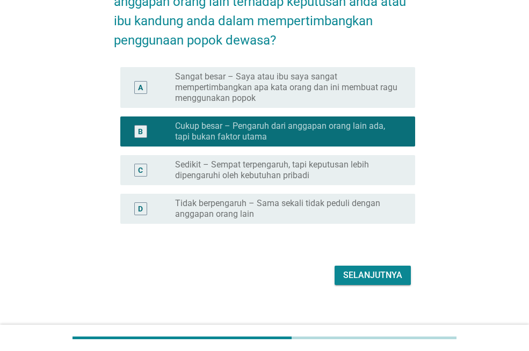
scroll to position [97, 0]
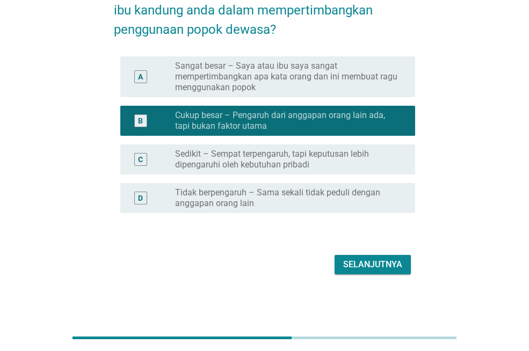
click at [353, 165] on label "Sedikit – Sempat terpengaruh, tapi keputusan lebih dipengaruhi oleh kebutuhan p…" at bounding box center [286, 159] width 223 height 21
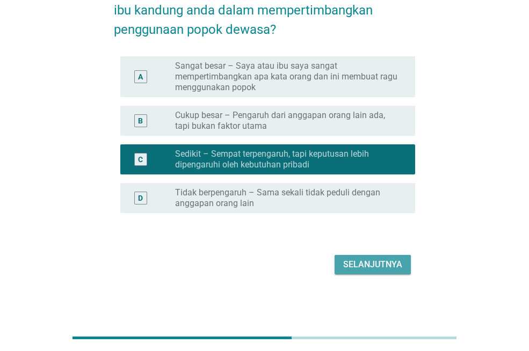
click at [367, 260] on div "Selanjutnya" at bounding box center [372, 264] width 59 height 13
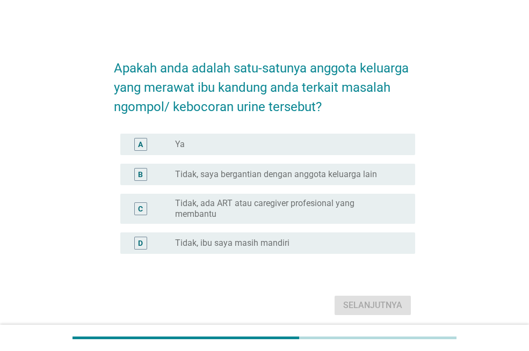
click at [262, 186] on div "B radio_button_unchecked Tidak, saya bergantian dengan anggota keluarga lain" at bounding box center [264, 175] width 301 height 30
click at [266, 171] on label "Tidak, saya bergantian dengan anggota keluarga lain" at bounding box center [276, 174] width 202 height 11
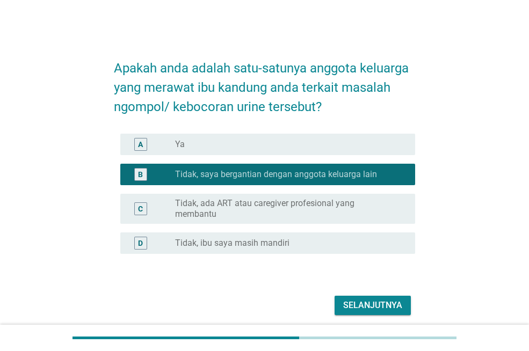
click at [362, 300] on div "Selanjutnya" at bounding box center [372, 305] width 59 height 13
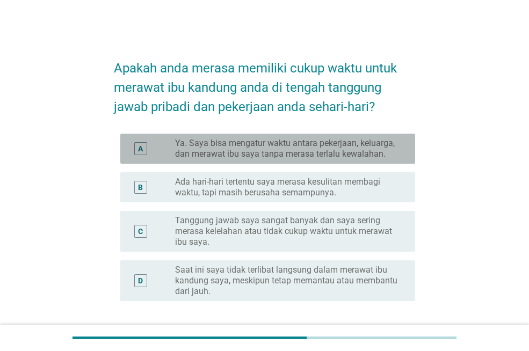
click at [286, 155] on label "Ya. Saya bisa mengatur waktu antara pekerjaan, keluarga, dan merawat ibu saya t…" at bounding box center [286, 148] width 223 height 21
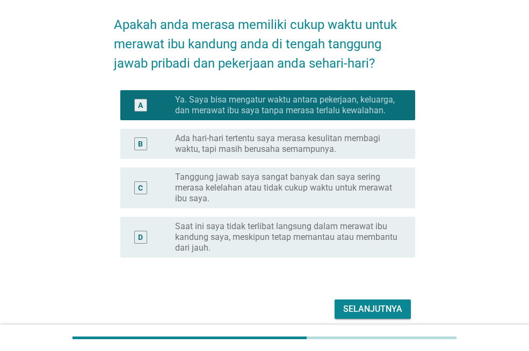
scroll to position [88, 0]
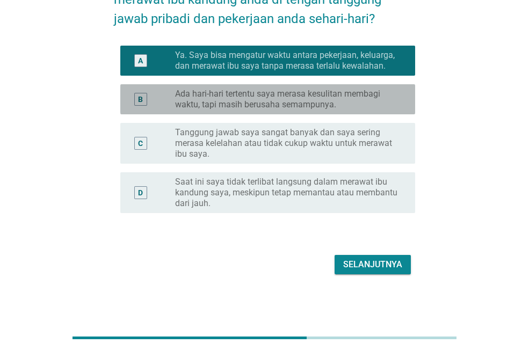
click at [326, 102] on label "Ada hari-hari tertentu saya merasa kesulitan membagi waktu, tapi masih berusaha…" at bounding box center [286, 99] width 223 height 21
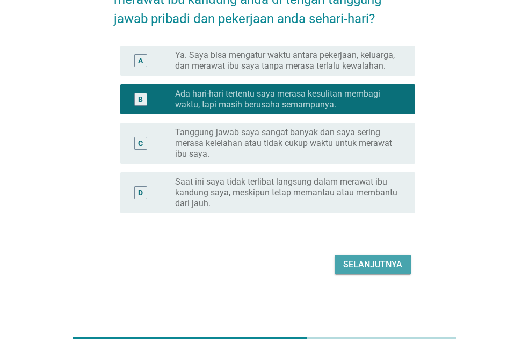
click at [357, 264] on div "Selanjutnya" at bounding box center [372, 264] width 59 height 13
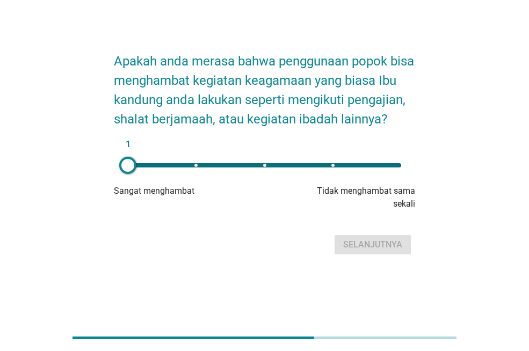
scroll to position [0, 0]
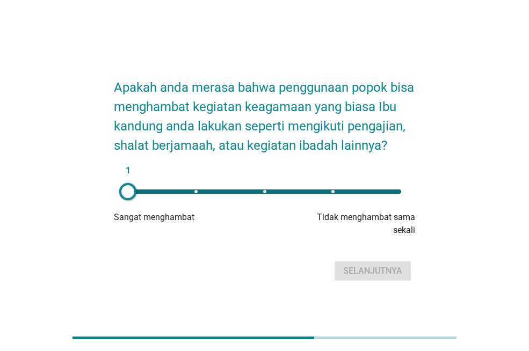
click at [263, 192] on div "1" at bounding box center [264, 192] width 273 height 4
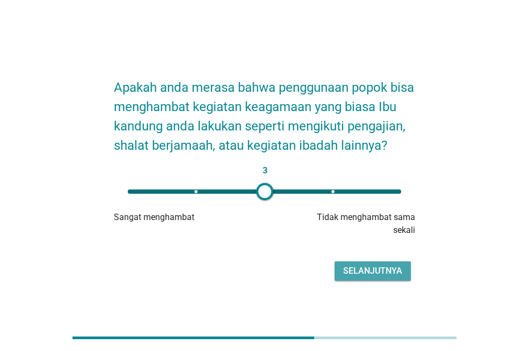
click at [370, 275] on div "Selanjutnya" at bounding box center [372, 271] width 59 height 13
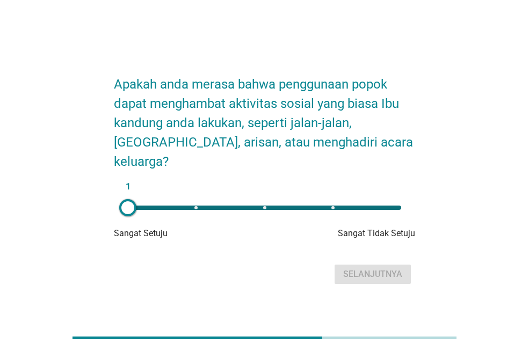
click at [263, 204] on div "1" at bounding box center [264, 207] width 291 height 21
type input "3"
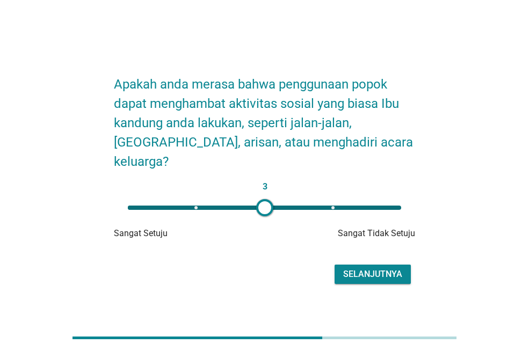
click at [352, 268] on div "Selanjutnya" at bounding box center [372, 274] width 59 height 13
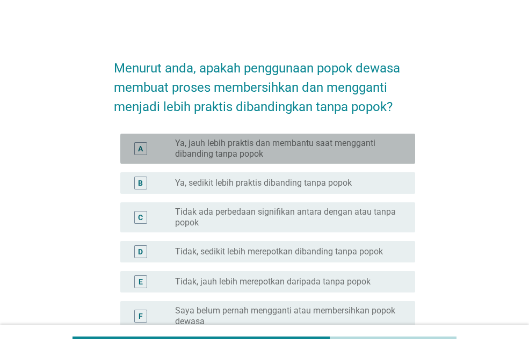
drag, startPoint x: 268, startPoint y: 158, endPoint x: 299, endPoint y: 193, distance: 47.2
click at [269, 158] on label "Ya, jauh lebih praktis dan membantu saat mengganti dibanding tanpa popok" at bounding box center [286, 148] width 223 height 21
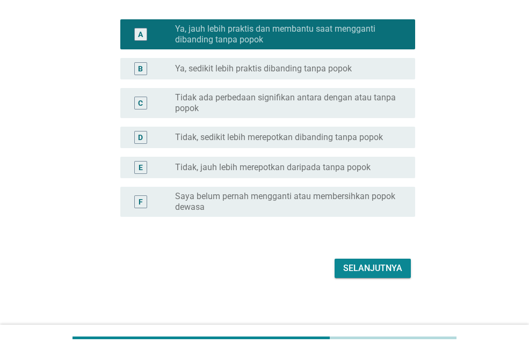
scroll to position [118, 0]
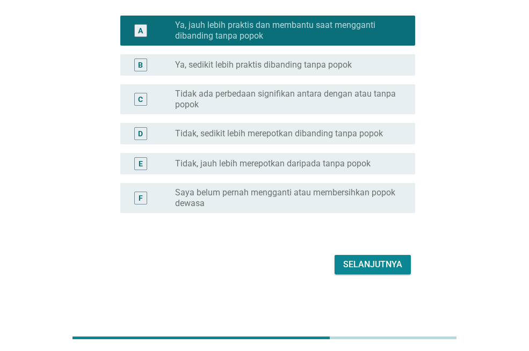
click at [364, 270] on div "Selanjutnya" at bounding box center [372, 264] width 59 height 13
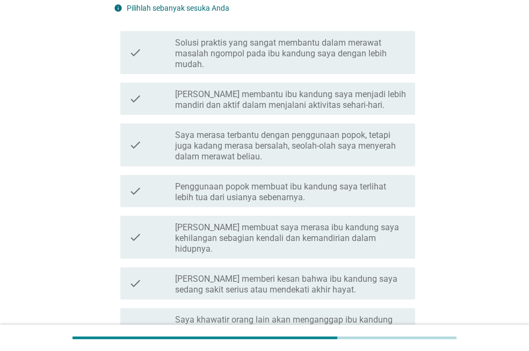
scroll to position [0, 0]
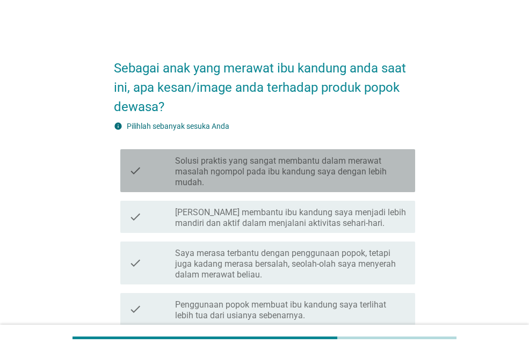
click at [303, 170] on label "Solusi praktis yang sangat membantu dalam merawat masalah ngompol pada ibu kand…" at bounding box center [291, 172] width 232 height 32
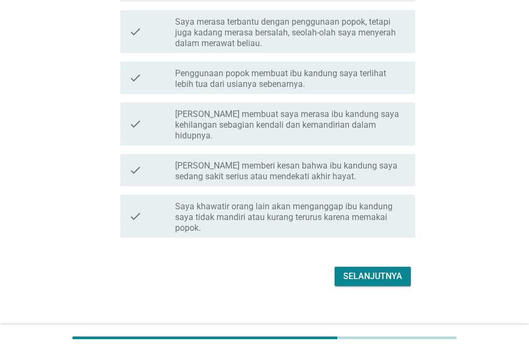
scroll to position [233, 0]
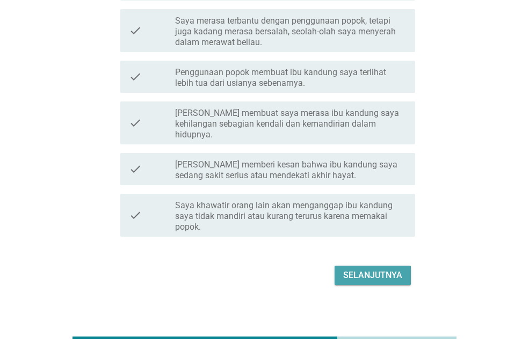
click at [382, 269] on div "Selanjutnya" at bounding box center [372, 275] width 59 height 13
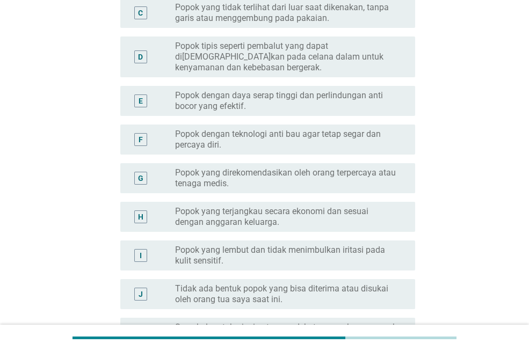
scroll to position [0, 0]
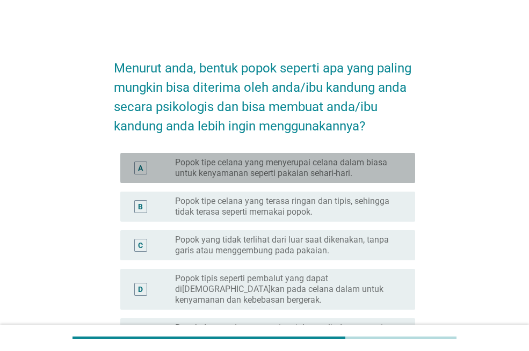
click at [325, 174] on label "Popok tipe celana yang menyerupai celana dalam biasa untuk kenyamanan seperti p…" at bounding box center [286, 167] width 223 height 21
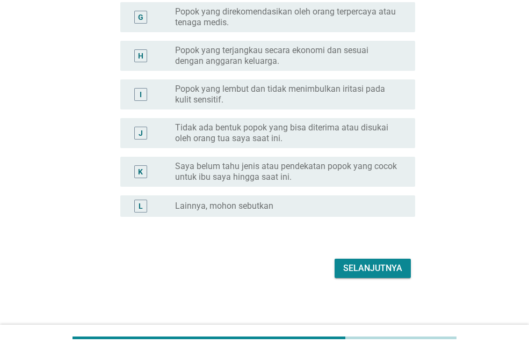
scroll to position [398, 0]
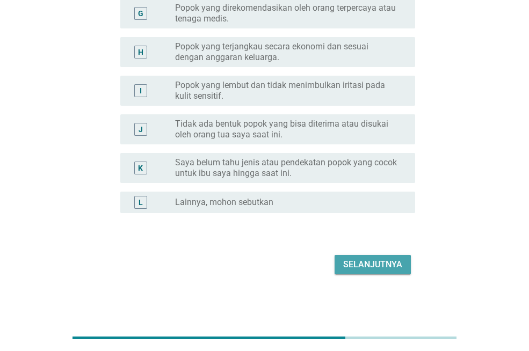
click at [396, 269] on div "Selanjutnya" at bounding box center [372, 264] width 59 height 13
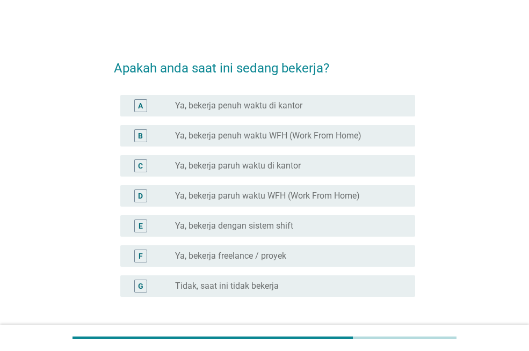
click at [311, 143] on div "B radio_button_unchecked Ya, bekerja penuh waktu WFH (Work From Home)" at bounding box center [267, 135] width 295 height 21
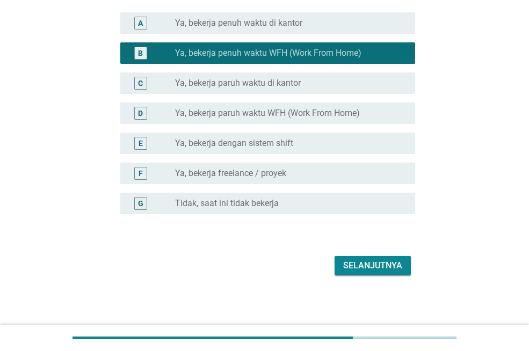
scroll to position [84, 0]
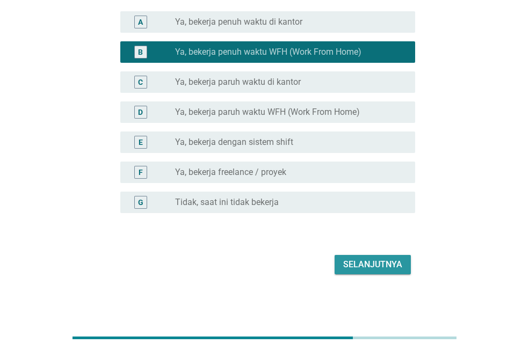
click at [377, 263] on div "Selanjutnya" at bounding box center [372, 264] width 59 height 13
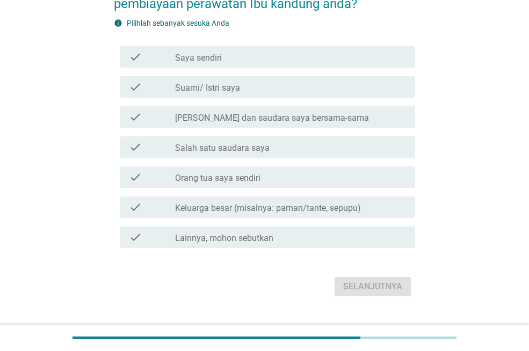
scroll to position [0, 0]
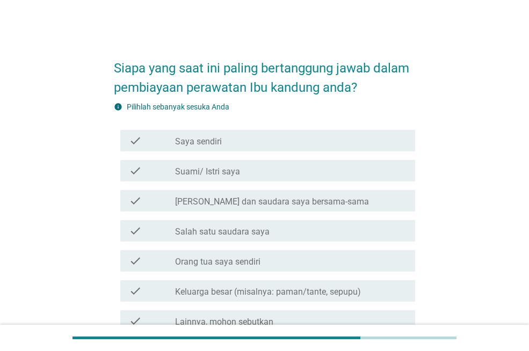
click at [280, 199] on label "[PERSON_NAME] dan saudara saya bersama-sama" at bounding box center [272, 202] width 194 height 11
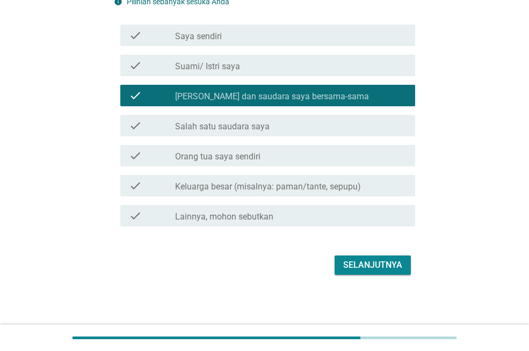
scroll to position [106, 0]
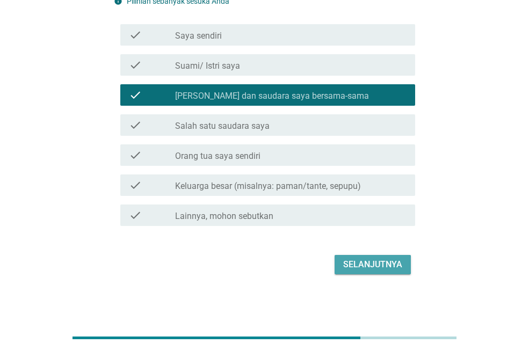
click at [365, 265] on div "Selanjutnya" at bounding box center [372, 264] width 59 height 13
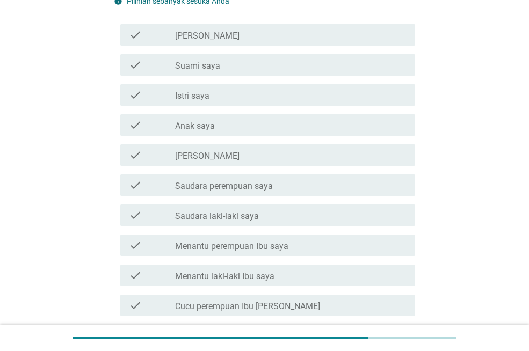
scroll to position [0, 0]
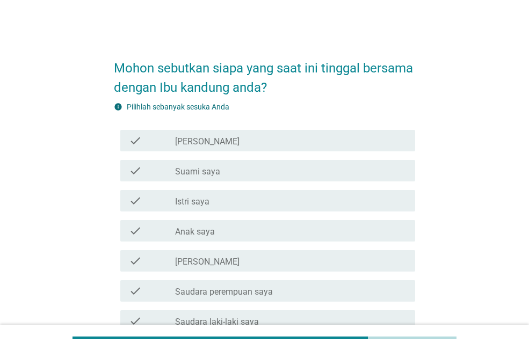
click at [237, 145] on div "check_box_outline_blank [PERSON_NAME]" at bounding box center [291, 140] width 232 height 13
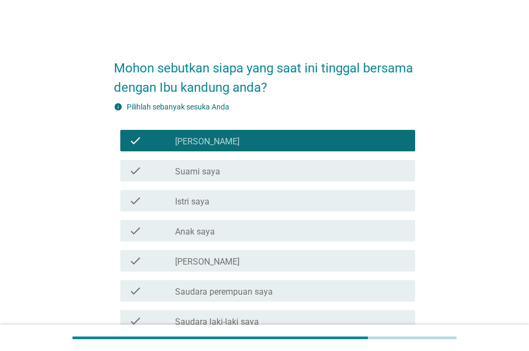
click at [241, 174] on div "check_box_outline_blank Suami saya" at bounding box center [291, 170] width 232 height 13
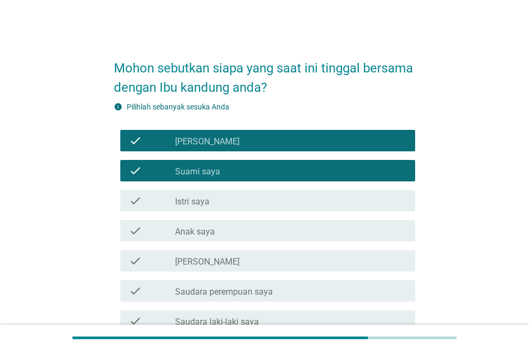
click at [240, 228] on div "check_box_outline_blank Anak saya" at bounding box center [291, 231] width 232 height 13
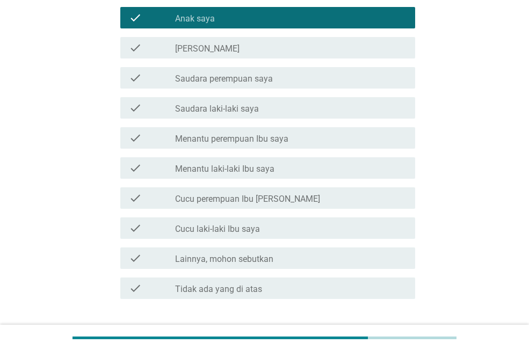
scroll to position [286, 0]
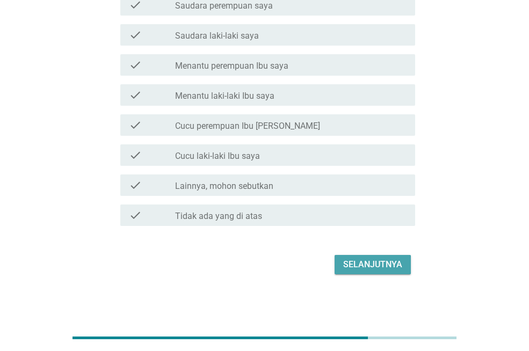
click at [370, 271] on button "Selanjutnya" at bounding box center [373, 264] width 76 height 19
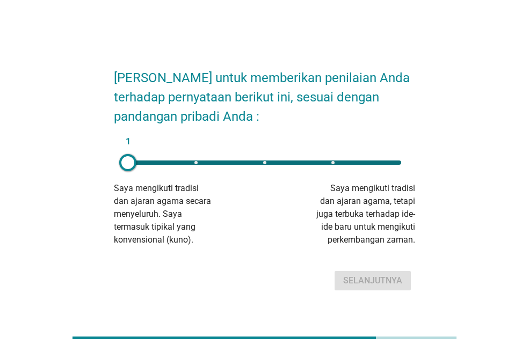
click at [266, 161] on div "1" at bounding box center [264, 163] width 273 height 4
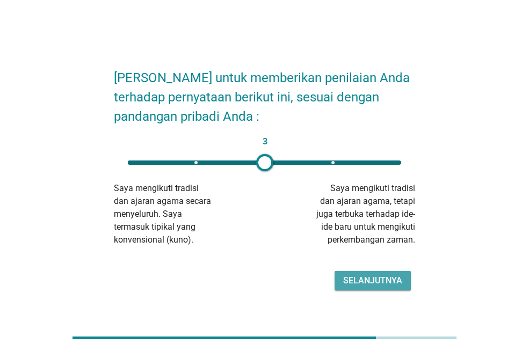
click at [356, 277] on div "Selanjutnya" at bounding box center [372, 280] width 59 height 13
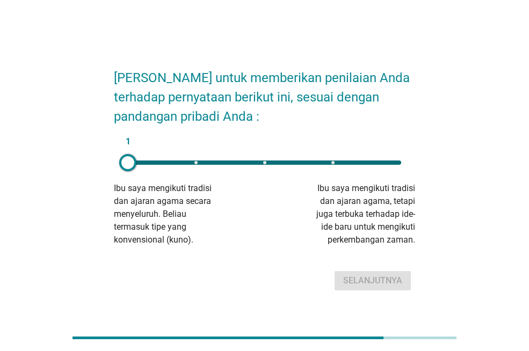
click at [263, 165] on div "1" at bounding box center [264, 162] width 291 height 21
type input "3"
